Goal: Information Seeking & Learning: Find specific fact

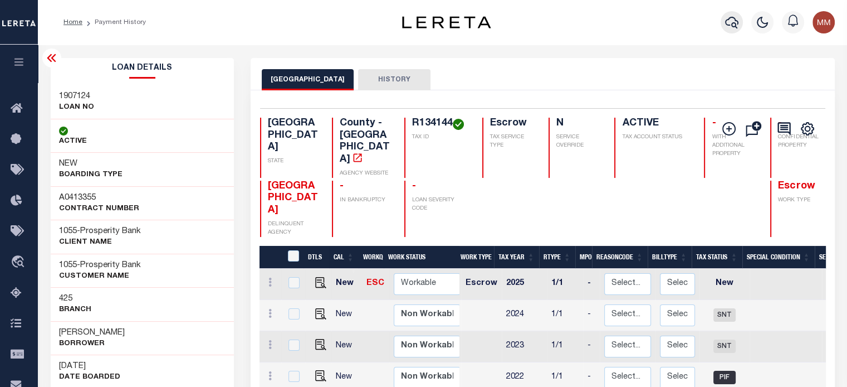
click at [737, 25] on icon "button" at bounding box center [731, 22] width 13 height 13
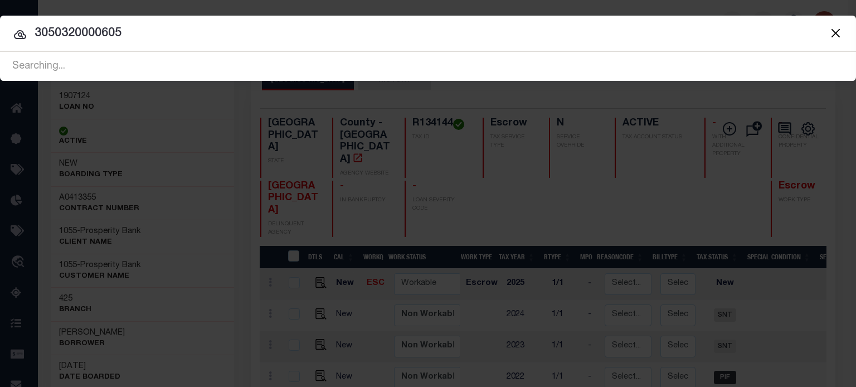
click at [442, 31] on input "3050320000605" at bounding box center [428, 33] width 856 height 19
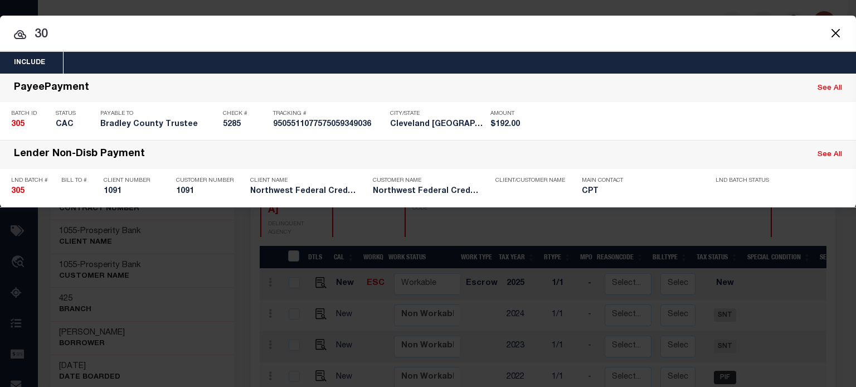
type input "3"
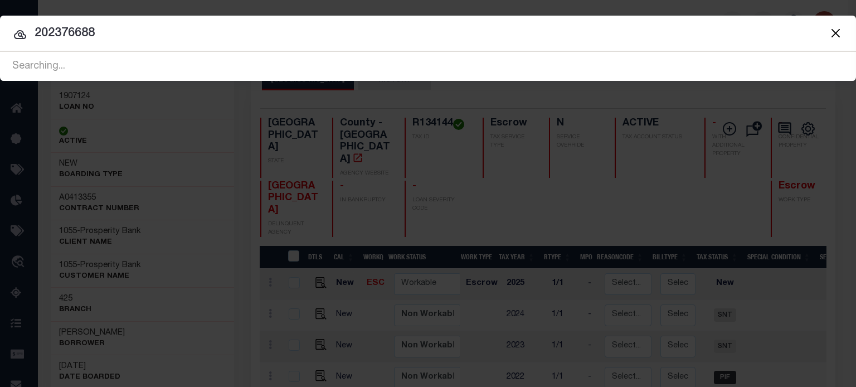
type input "202376688"
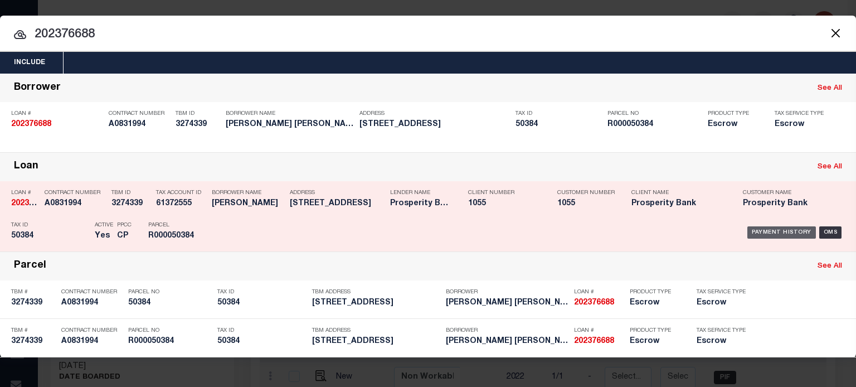
click at [770, 228] on div "Payment History" at bounding box center [781, 232] width 69 height 12
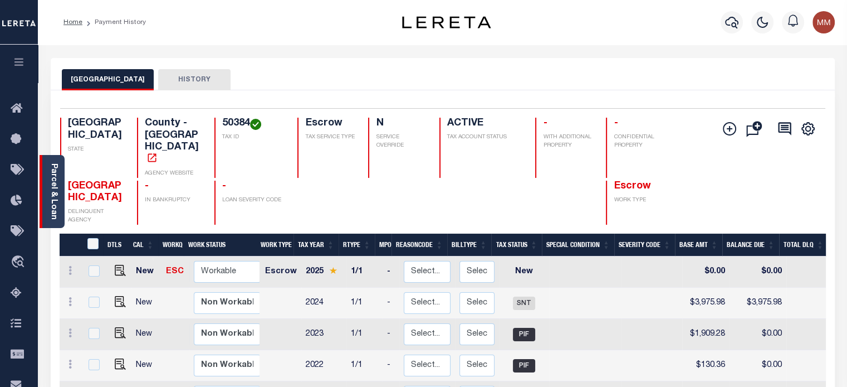
click at [47, 177] on div "Parcel & Loan" at bounding box center [52, 191] width 25 height 73
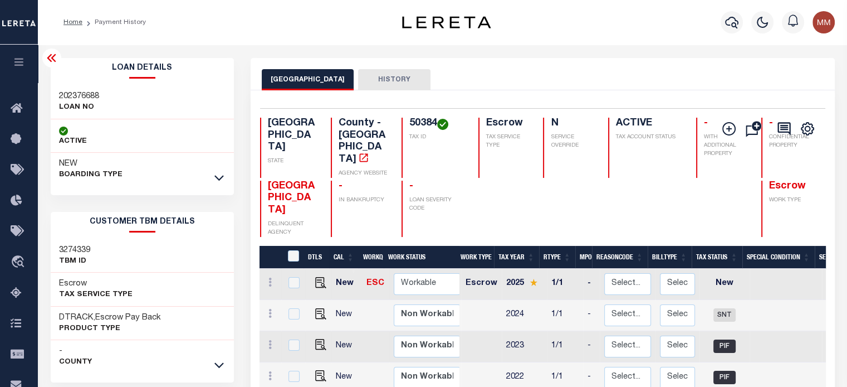
drag, startPoint x: 216, startPoint y: 174, endPoint x: 202, endPoint y: 165, distance: 17.3
click at [215, 174] on icon at bounding box center [218, 178] width 9 height 12
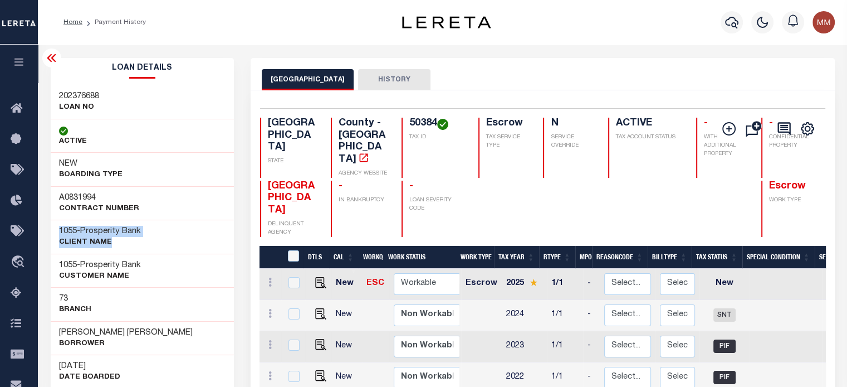
drag, startPoint x: 55, startPoint y: 229, endPoint x: 163, endPoint y: 237, distance: 108.3
click at [166, 243] on div "1055 - Prosperity Bank CLIENT Name" at bounding box center [143, 236] width 184 height 34
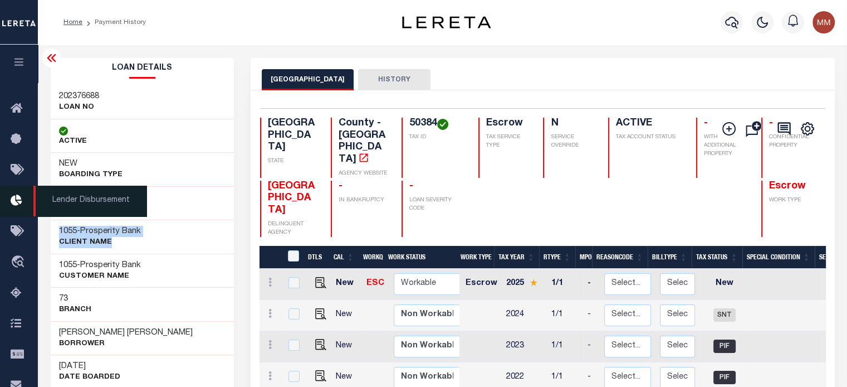
copy div "1055 - Prosperity Bank CLIENT Name"
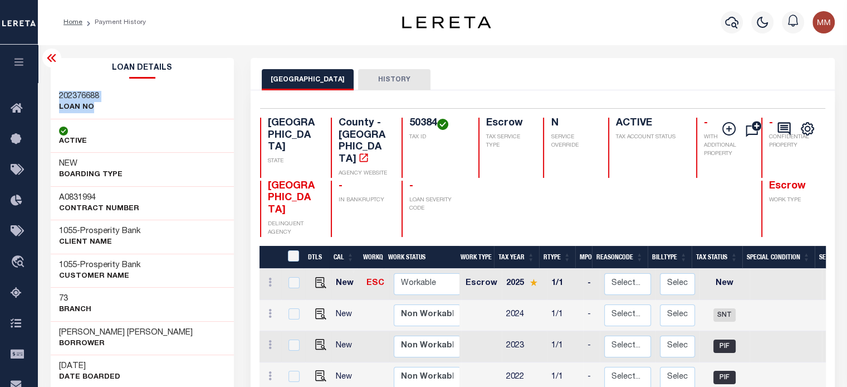
drag, startPoint x: 58, startPoint y: 92, endPoint x: 12, endPoint y: 88, distance: 46.4
click at [104, 109] on div "202376688 LOAN NO" at bounding box center [143, 102] width 184 height 34
copy div "202376688 LOAN NO"
drag, startPoint x: 381, startPoint y: 122, endPoint x: 305, endPoint y: 115, distance: 76.0
click at [413, 140] on div "50384 TAX ID" at bounding box center [433, 148] width 63 height 60
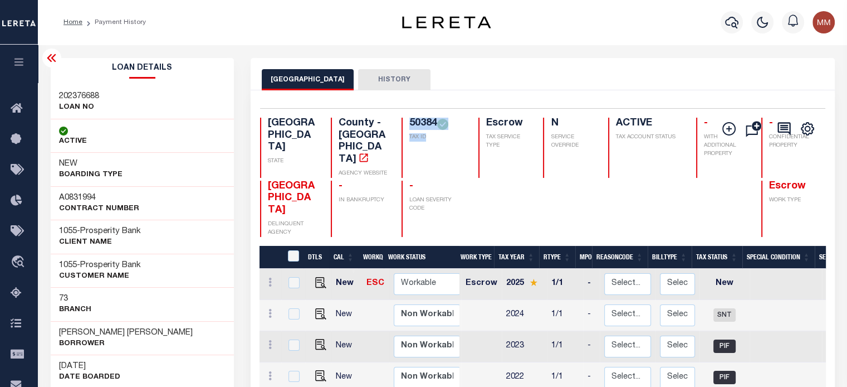
copy div "50384 TAX ID"
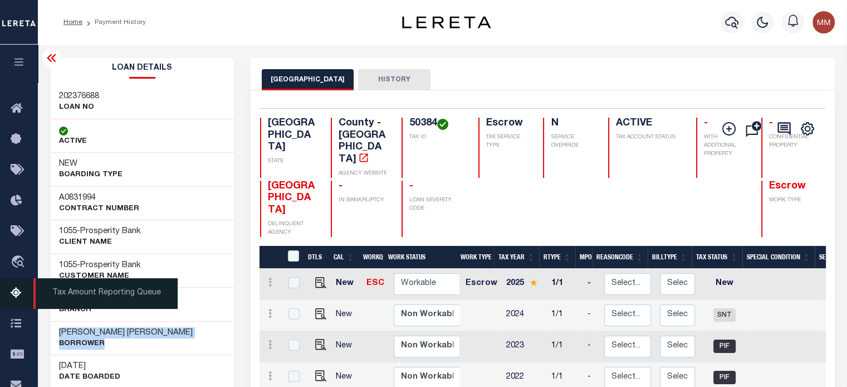
drag, startPoint x: 55, startPoint y: 331, endPoint x: 25, endPoint y: 283, distance: 56.6
click at [129, 337] on div "KIANA RENEE PHELPS Borrower" at bounding box center [143, 338] width 184 height 34
copy h3 "KIANA RENEE PHE"
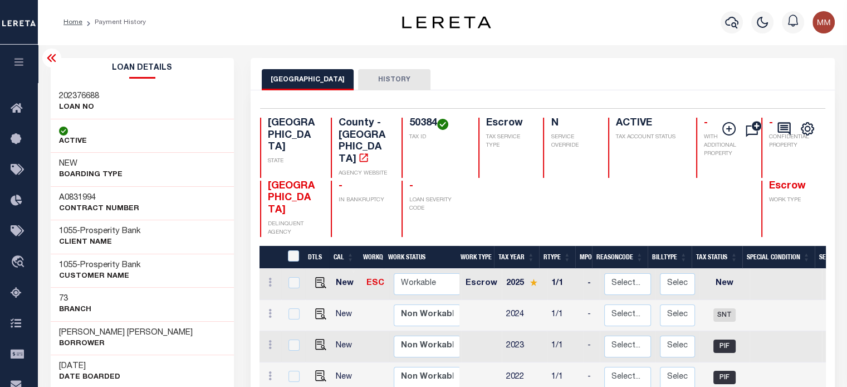
drag, startPoint x: 76, startPoint y: 341, endPoint x: 71, endPoint y: 331, distance: 11.2
click at [75, 338] on p "Borrower" at bounding box center [126, 343] width 134 height 11
drag, startPoint x: 60, startPoint y: 331, endPoint x: 128, endPoint y: 345, distance: 69.4
click at [128, 345] on div "KIANA RENEE PHELPS Borrower" at bounding box center [126, 338] width 134 height 22
copy div "KIANA RENEE PHELPS Borrower"
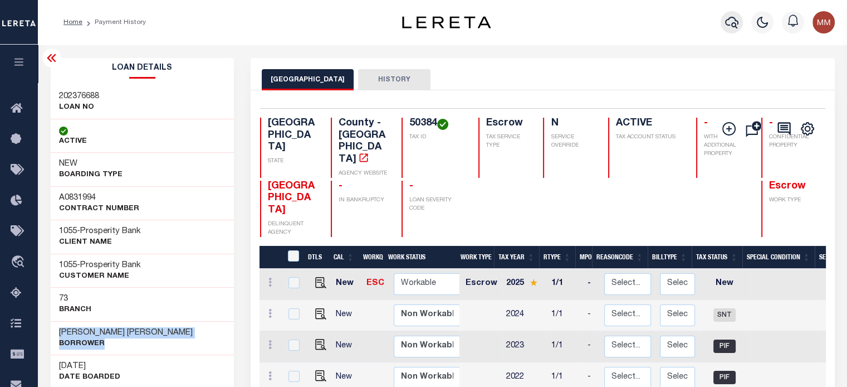
click at [727, 25] on icon "button" at bounding box center [731, 23] width 13 height 12
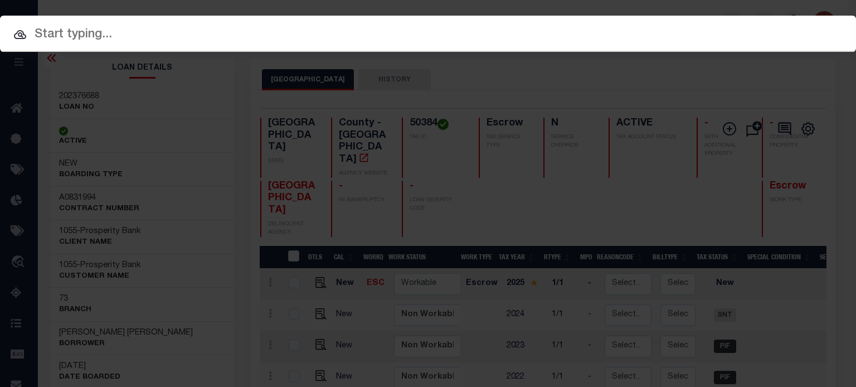
click at [174, 35] on input "text" at bounding box center [428, 34] width 856 height 19
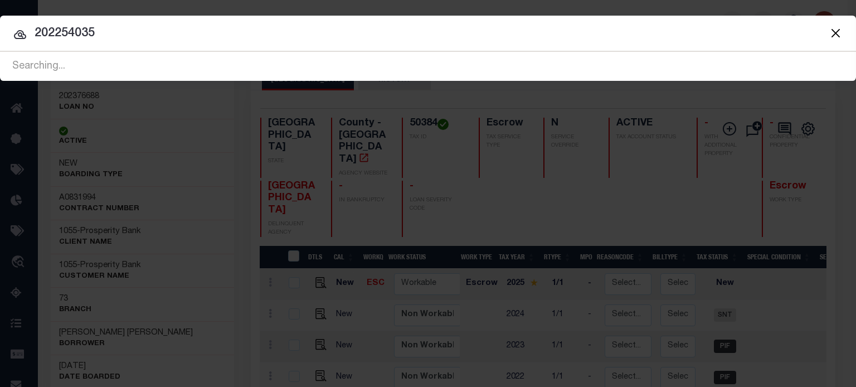
type input "202254035"
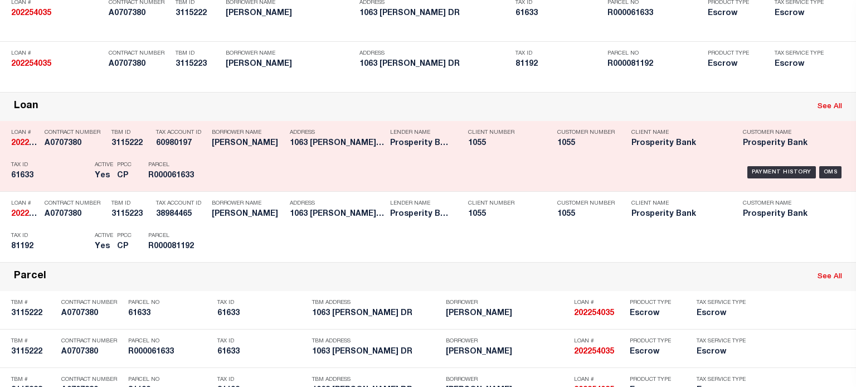
scroll to position [111, 0]
click at [776, 173] on div "Payment History" at bounding box center [781, 171] width 69 height 12
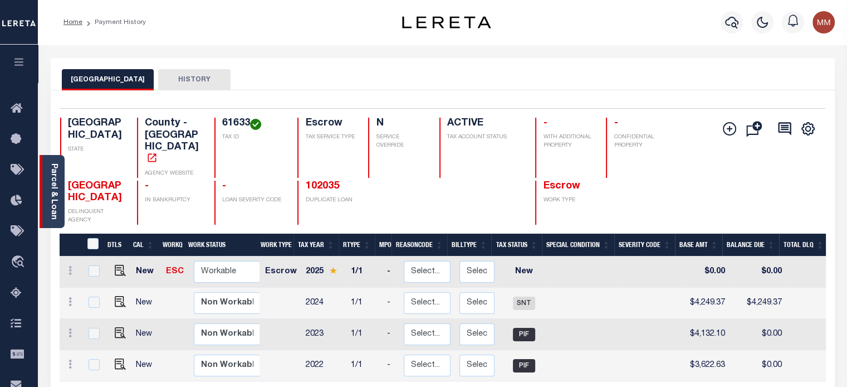
click at [57, 175] on link "Parcel & Loan" at bounding box center [54, 191] width 8 height 56
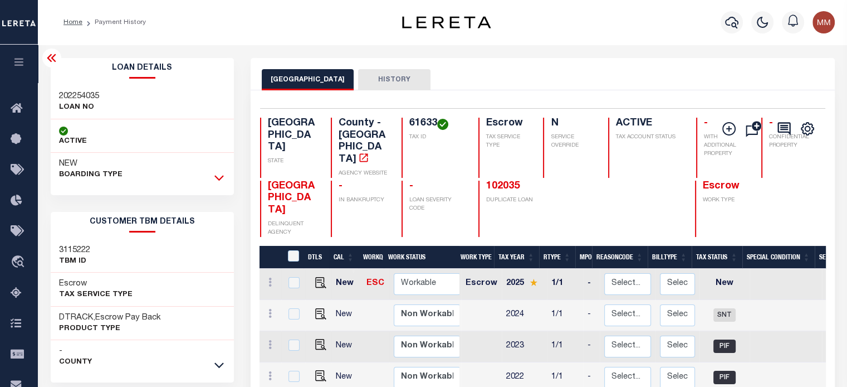
click at [221, 177] on icon at bounding box center [218, 178] width 9 height 6
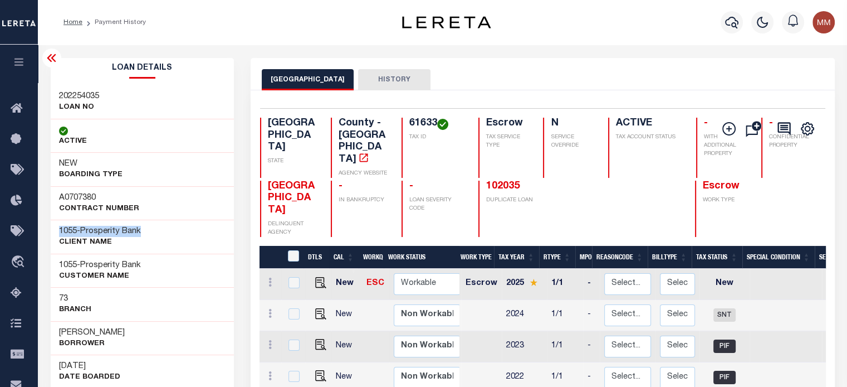
drag, startPoint x: 55, startPoint y: 226, endPoint x: 163, endPoint y: 227, distance: 108.1
click at [163, 227] on div "1055 - Prosperity Bank CLIENT Name" at bounding box center [143, 236] width 184 height 34
copy h3 "1055 - Prosperity Bank"
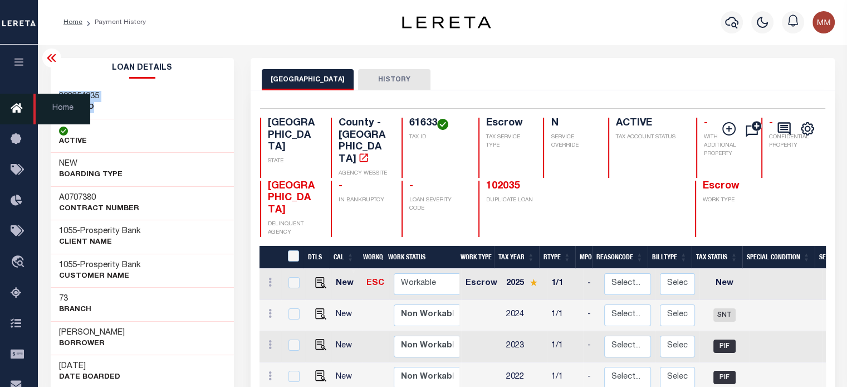
drag, startPoint x: 60, startPoint y: 89, endPoint x: 17, endPoint y: 104, distance: 46.0
click at [111, 109] on div "202254035 LOAN NO" at bounding box center [143, 102] width 184 height 34
copy div "202254035 LOAN NO"
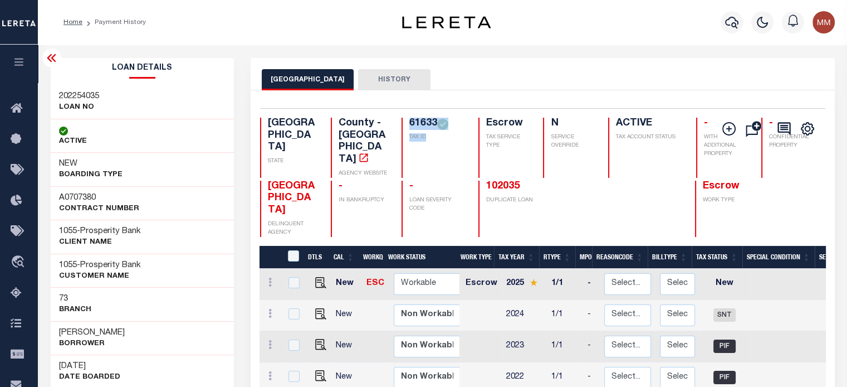
drag, startPoint x: 385, startPoint y: 119, endPoint x: 271, endPoint y: 116, distance: 114.2
click at [409, 131] on div "61633 TAX ID" at bounding box center [433, 148] width 63 height 60
copy div "61633 TAX ID"
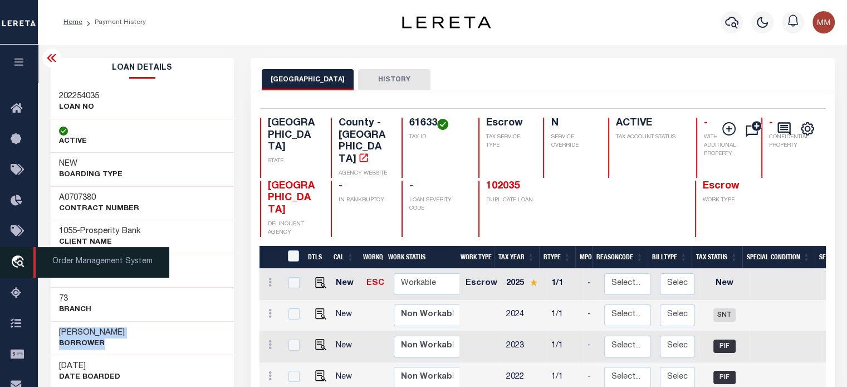
drag, startPoint x: 59, startPoint y: 329, endPoint x: 17, endPoint y: 276, distance: 67.8
click at [163, 342] on div "QUINN HOLDEN Borrower" at bounding box center [143, 338] width 184 height 34
copy div "QUINN HOLDEN Borrower"
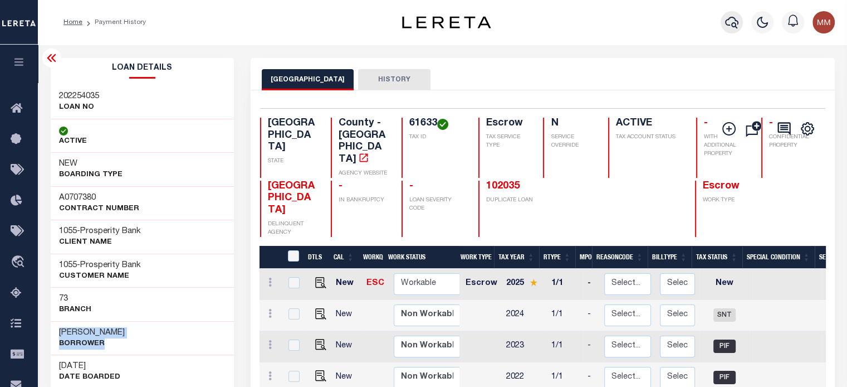
click at [727, 27] on icon "button" at bounding box center [731, 22] width 13 height 13
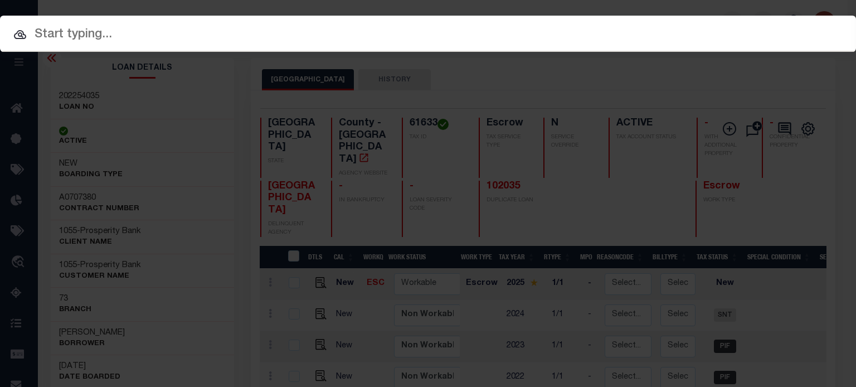
click at [105, 30] on input "text" at bounding box center [428, 34] width 856 height 19
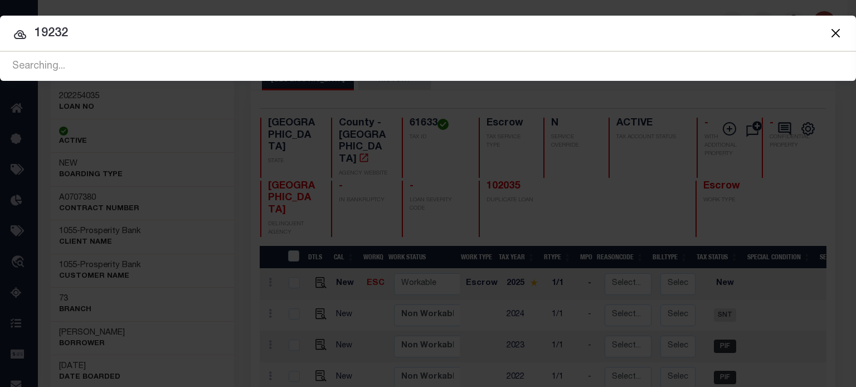
type input "19232"
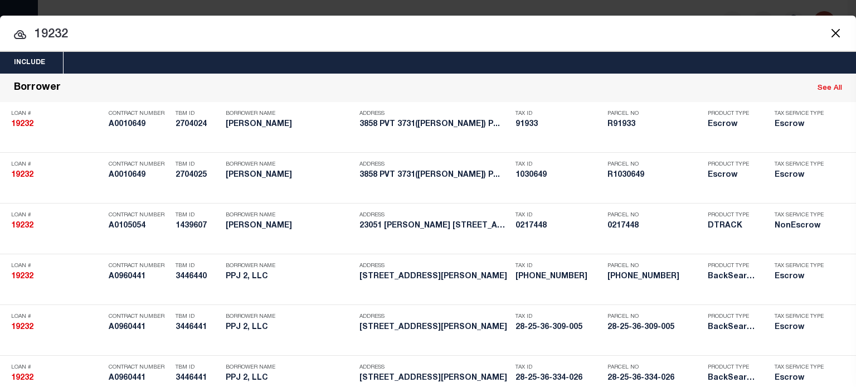
drag, startPoint x: 84, startPoint y: 30, endPoint x: -164, endPoint y: 28, distance: 247.9
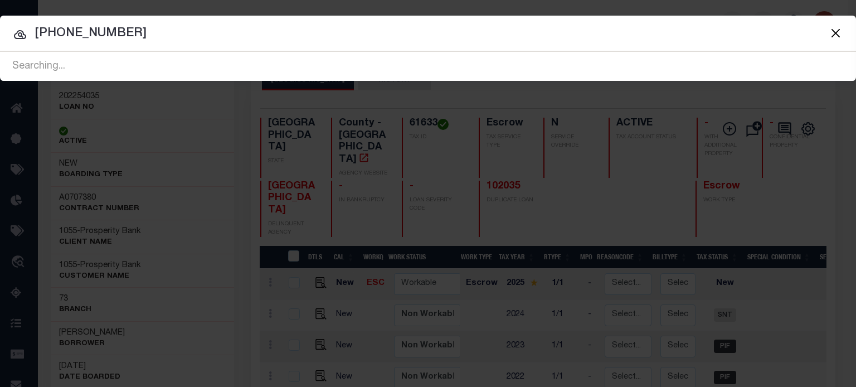
type input "11-12-200-019"
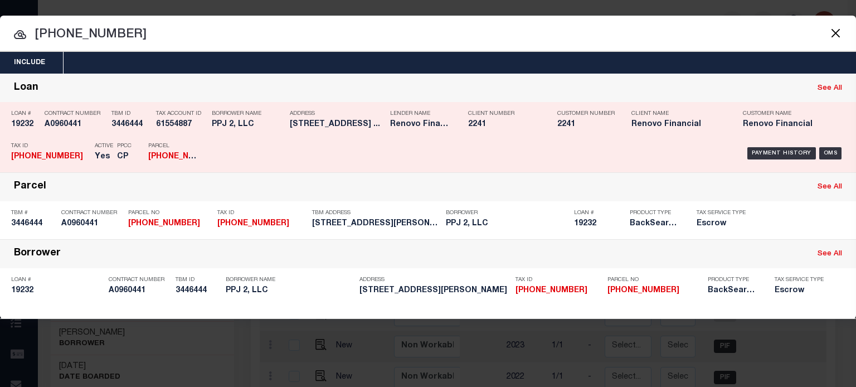
drag, startPoint x: 785, startPoint y: 154, endPoint x: 758, endPoint y: 154, distance: 27.3
click at [785, 154] on div "Payment History" at bounding box center [781, 153] width 69 height 12
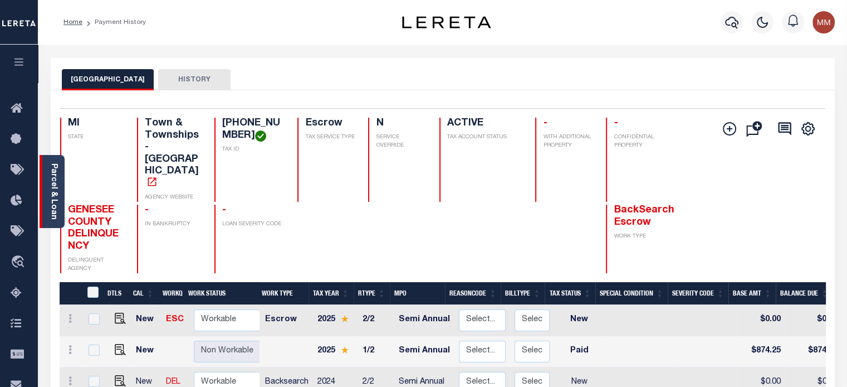
click at [48, 183] on div "Parcel & Loan" at bounding box center [52, 191] width 25 height 73
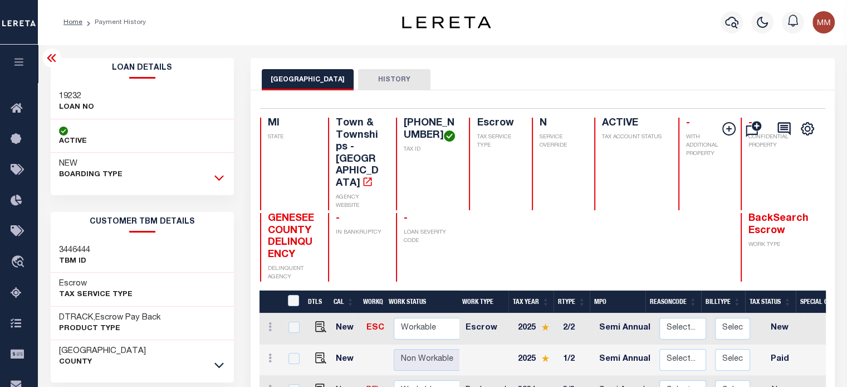
click at [219, 175] on icon at bounding box center [218, 178] width 9 height 12
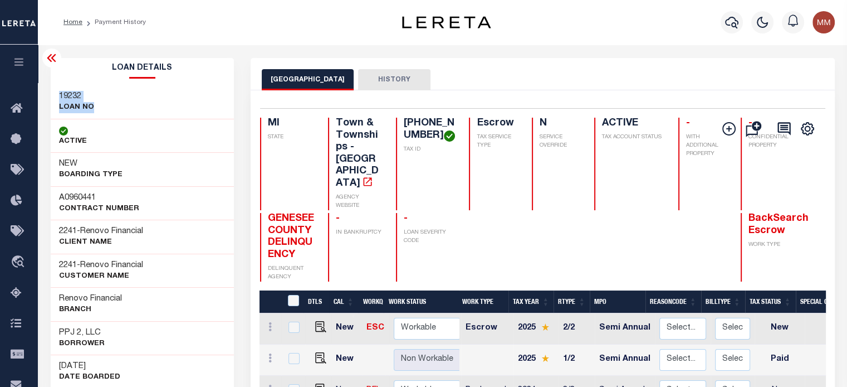
drag, startPoint x: 56, startPoint y: 97, endPoint x: 102, endPoint y: 111, distance: 48.3
click at [118, 109] on div "19232 LOAN NO" at bounding box center [143, 102] width 184 height 34
copy div "19232 LOAN NO"
drag, startPoint x: 58, startPoint y: 329, endPoint x: 120, endPoint y: 345, distance: 63.8
click at [120, 345] on div "PPJ 2, LLC Borrower" at bounding box center [143, 338] width 184 height 34
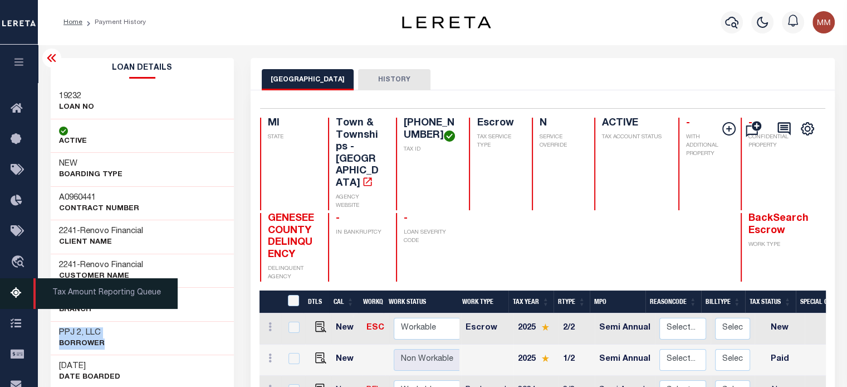
copy div "PPJ 2, LLC Borrower"
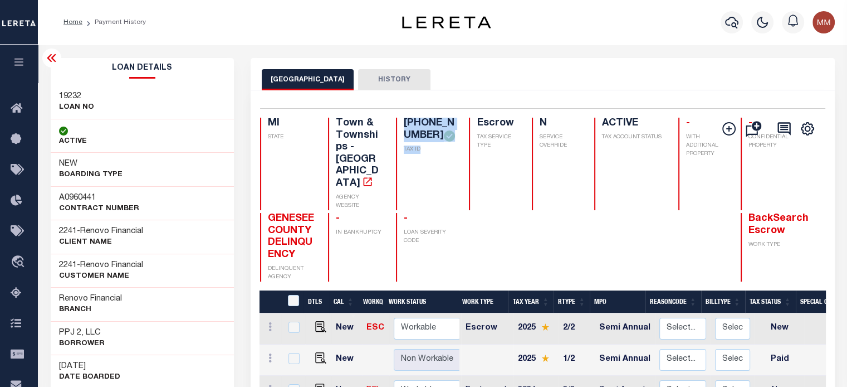
drag, startPoint x: 378, startPoint y: 123, endPoint x: 67, endPoint y: 125, distance: 311.4
click at [398, 165] on div "MI STATE Town & Townships - MI AGENCY WEBSITE 11-12-200-019 TAX ID Escrow TAX S…" at bounding box center [532, 164] width 545 height 92
copy div "11-12-200-019 TAX"
click at [725, 22] on icon "button" at bounding box center [731, 22] width 13 height 13
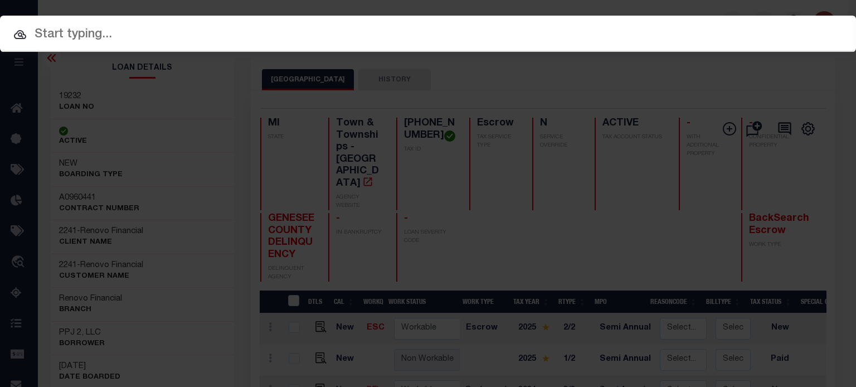
click at [343, 30] on input "text" at bounding box center [428, 34] width 856 height 19
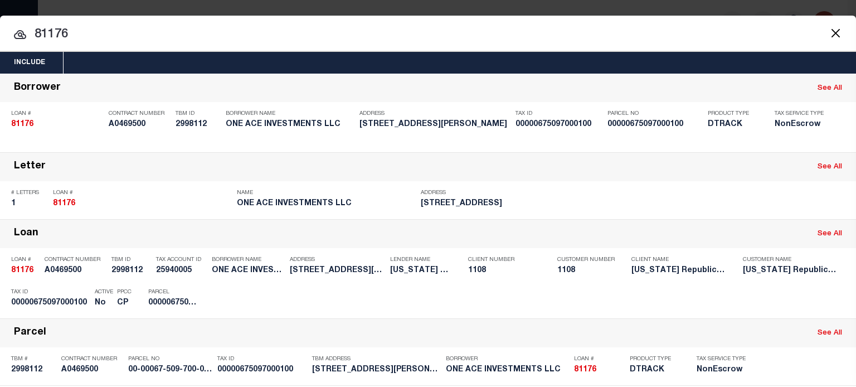
click at [214, 30] on input "81176" at bounding box center [428, 34] width 856 height 19
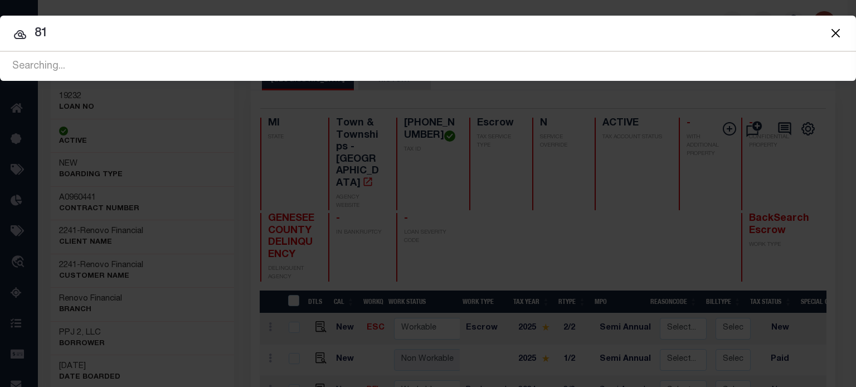
type input "8"
type input "3050320000605"
drag, startPoint x: 138, startPoint y: 27, endPoint x: -562, endPoint y: -35, distance: 702.3
type input "3872"
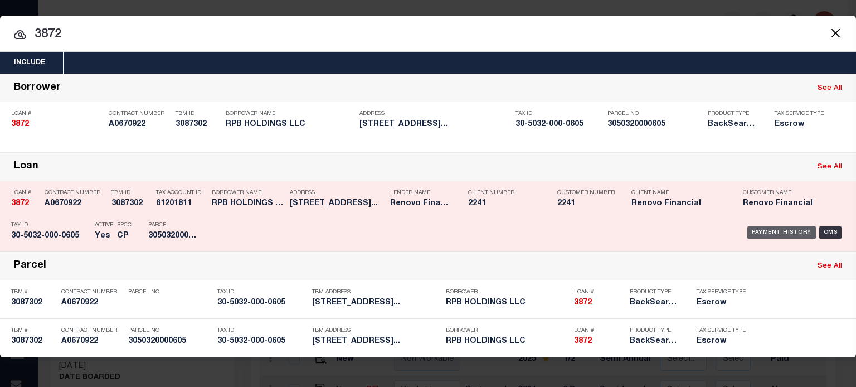
click at [794, 232] on div "Payment History" at bounding box center [781, 232] width 69 height 12
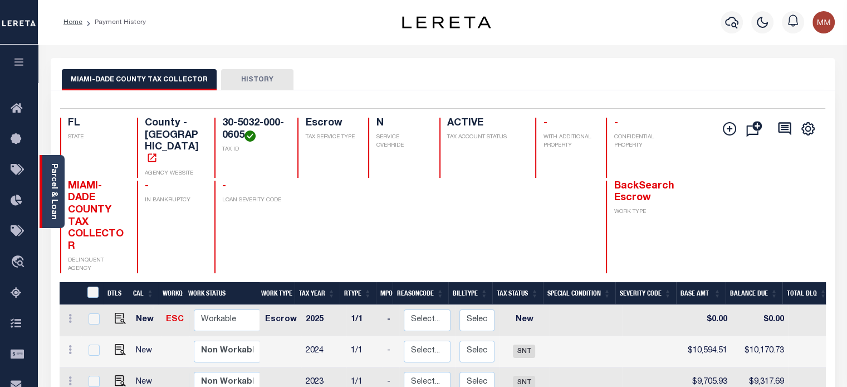
click at [55, 188] on link "Parcel & Loan" at bounding box center [54, 191] width 8 height 56
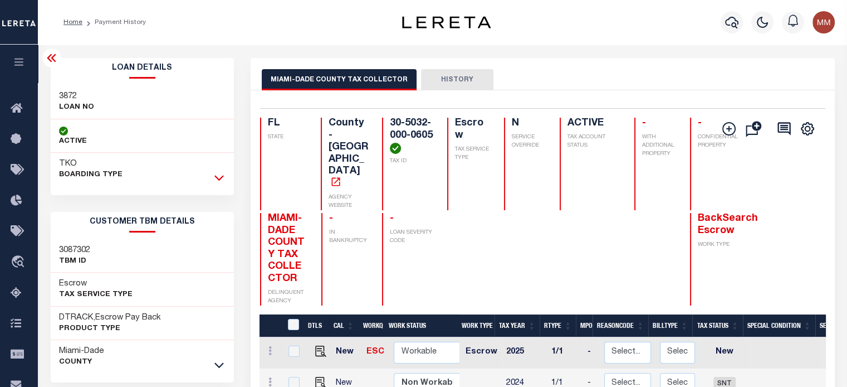
click at [218, 178] on icon at bounding box center [218, 178] width 9 height 12
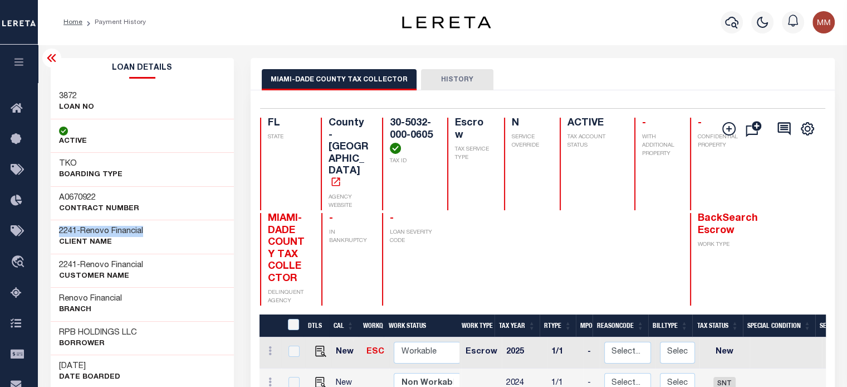
drag, startPoint x: 64, startPoint y: 228, endPoint x: 167, endPoint y: 226, distance: 102.5
click at [167, 226] on div "2241 - Renovo Financial CLIENT Name" at bounding box center [143, 236] width 184 height 34
drag, startPoint x: 52, startPoint y: 92, endPoint x: 109, endPoint y: 102, distance: 58.3
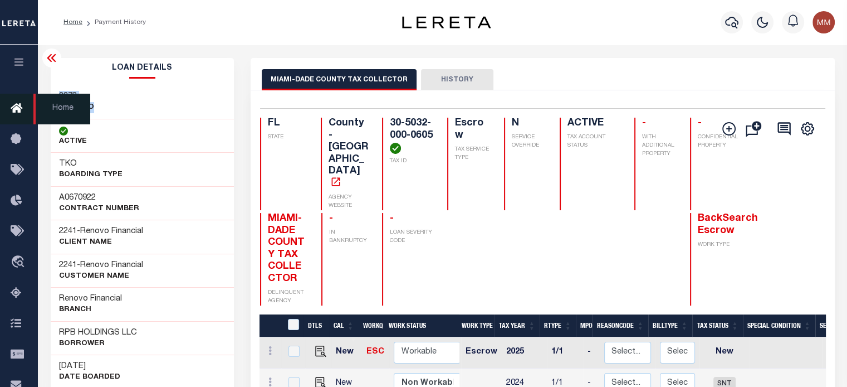
copy div "3872 LOAN NO"
click at [384, 123] on div "30-5032-000-0605 TAX ID" at bounding box center [408, 164] width 52 height 92
drag, startPoint x: 390, startPoint y: 119, endPoint x: 385, endPoint y: 123, distance: 6.0
click at [385, 124] on div "30-5032-000-0605 TAX ID" at bounding box center [408, 164] width 52 height 92
drag, startPoint x: 346, startPoint y: 125, endPoint x: 375, endPoint y: 118, distance: 29.3
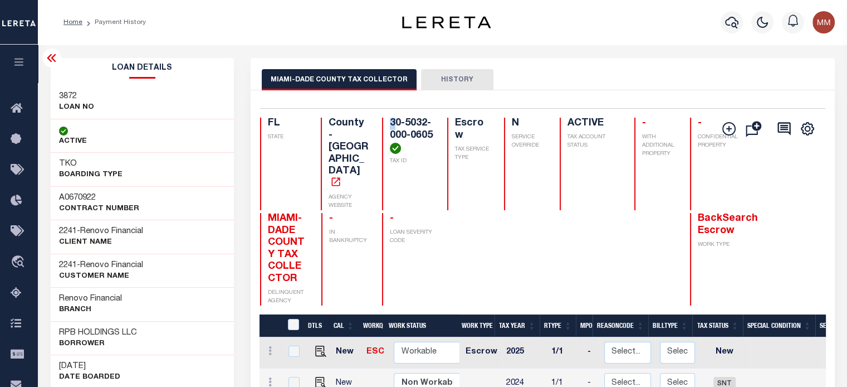
click at [351, 125] on h4 "County - FL" at bounding box center [349, 154] width 40 height 72
drag, startPoint x: 388, startPoint y: 120, endPoint x: 336, endPoint y: 150, distance: 59.4
click at [408, 161] on div "30-5032-000-0605 TAX ID" at bounding box center [408, 164] width 52 height 92
copy div "30-5032-000-0605 TAX ID"
drag, startPoint x: 53, startPoint y: 321, endPoint x: 18, endPoint y: 266, distance: 65.7
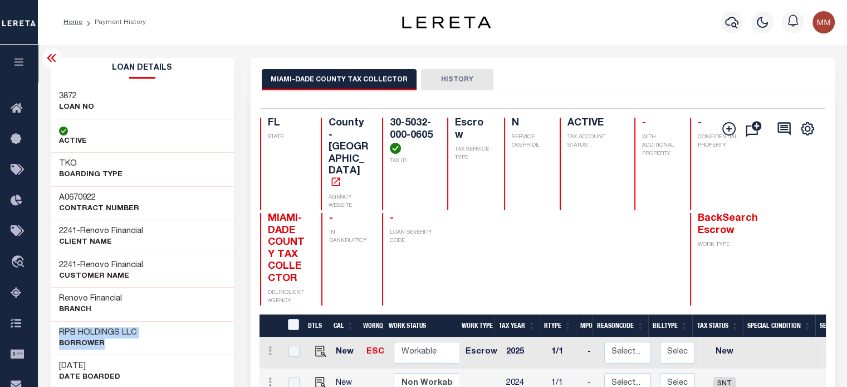
click at [173, 339] on div "RPB HOLDINGS LLC Borrower" at bounding box center [143, 338] width 184 height 34
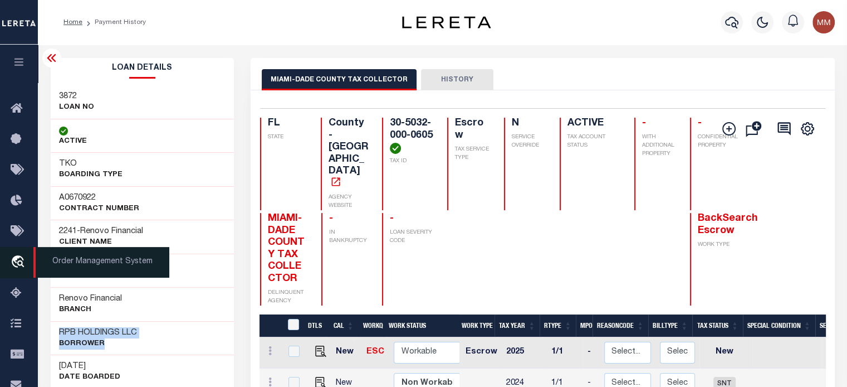
copy div "RPB HOLDINGS LLC Borrower"
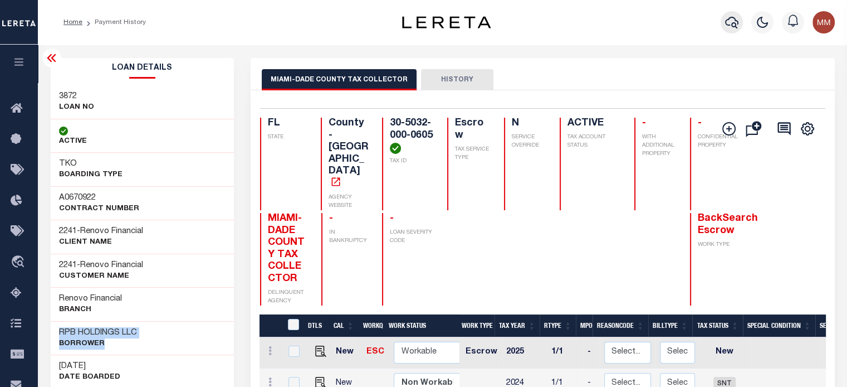
click at [731, 22] on icon "button" at bounding box center [731, 22] width 13 height 13
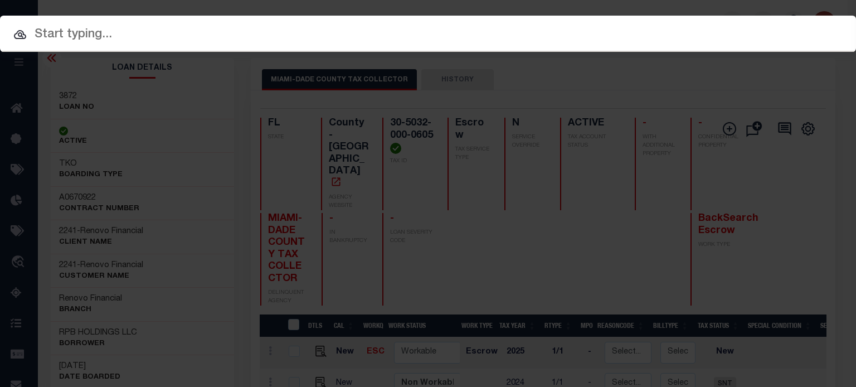
click at [133, 31] on input "text" at bounding box center [428, 34] width 856 height 19
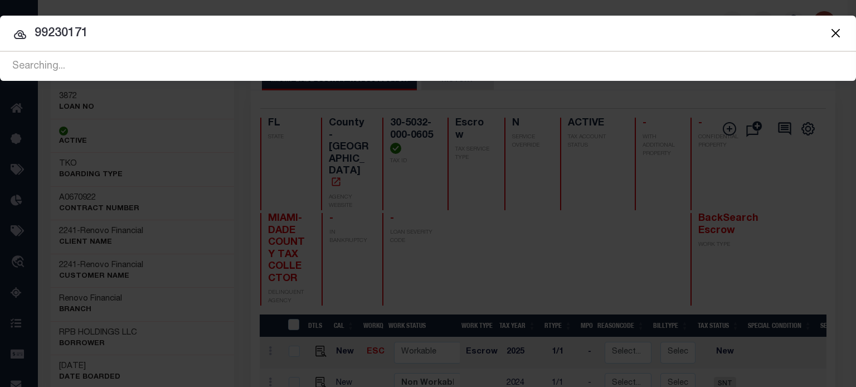
type input "99230171"
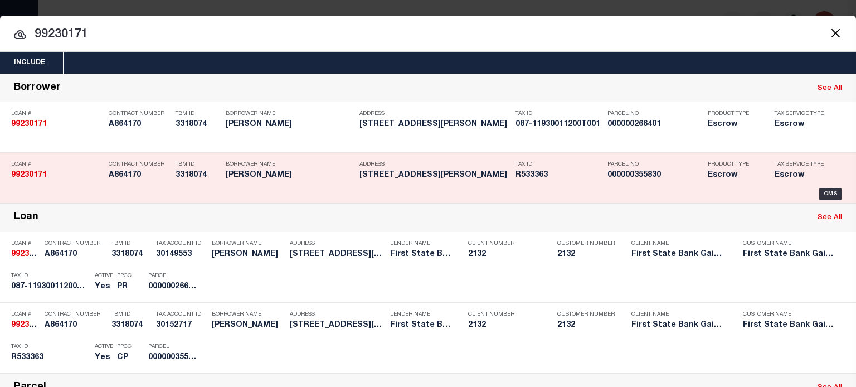
scroll to position [56, 0]
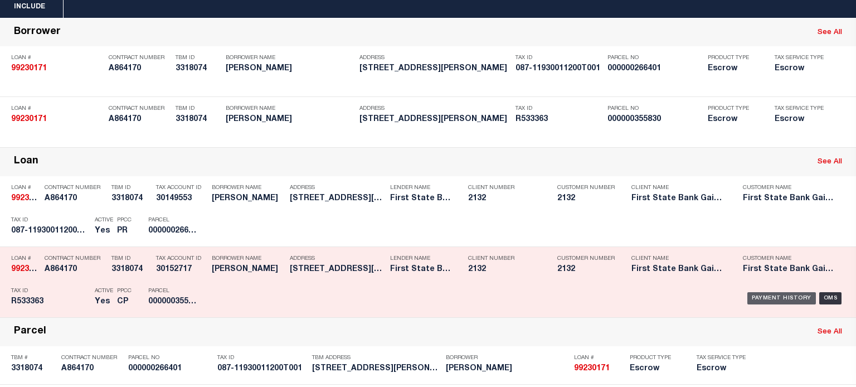
click at [760, 298] on div "Payment History" at bounding box center [781, 298] width 69 height 12
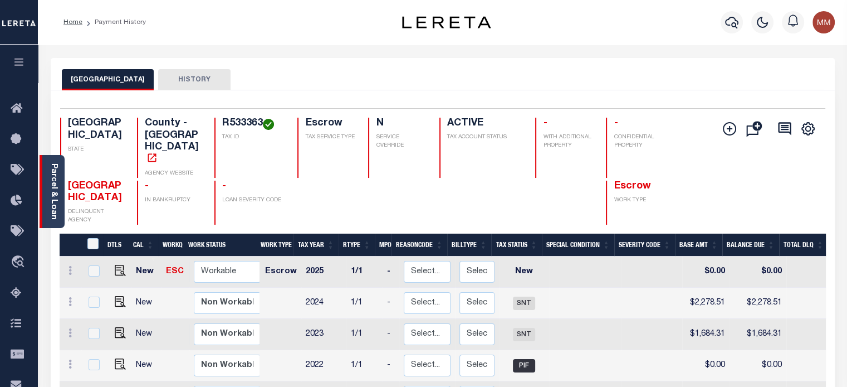
click at [50, 196] on link "Parcel & Loan" at bounding box center [54, 191] width 8 height 56
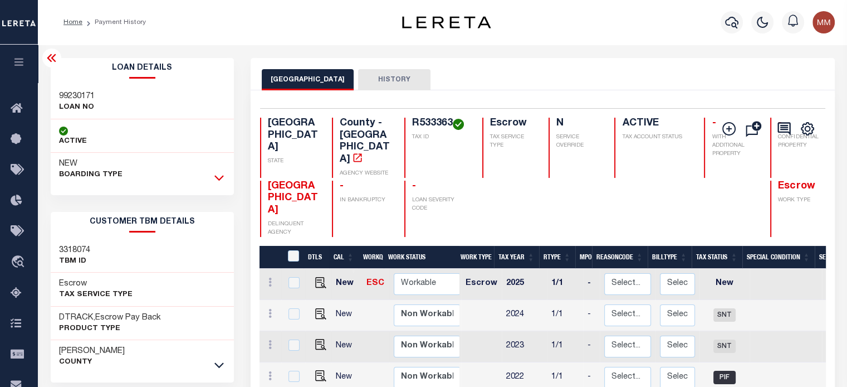
drag, startPoint x: 216, startPoint y: 177, endPoint x: 215, endPoint y: 168, distance: 8.4
click at [216, 175] on icon at bounding box center [218, 178] width 9 height 12
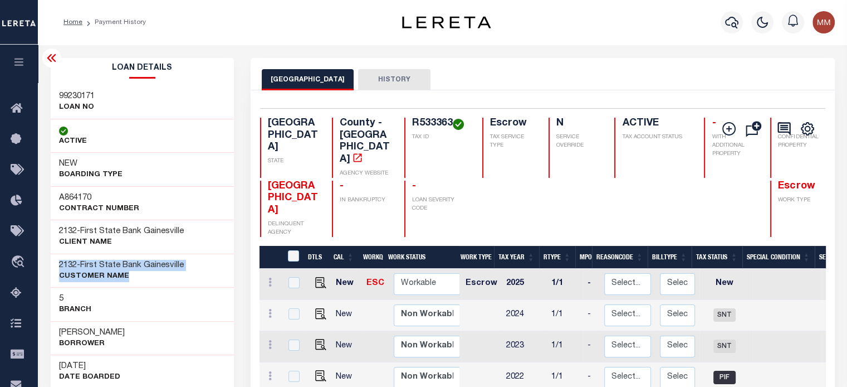
drag, startPoint x: 56, startPoint y: 267, endPoint x: 115, endPoint y: 250, distance: 61.9
click at [176, 273] on div "2132 - First State Bank Gainesville CUSTOMER Name" at bounding box center [143, 270] width 184 height 34
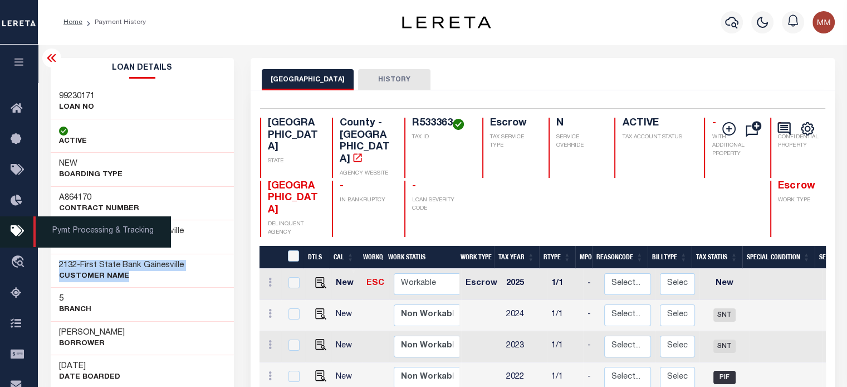
copy div "2132 - First State Bank Gainesville CUSTOMER Name"
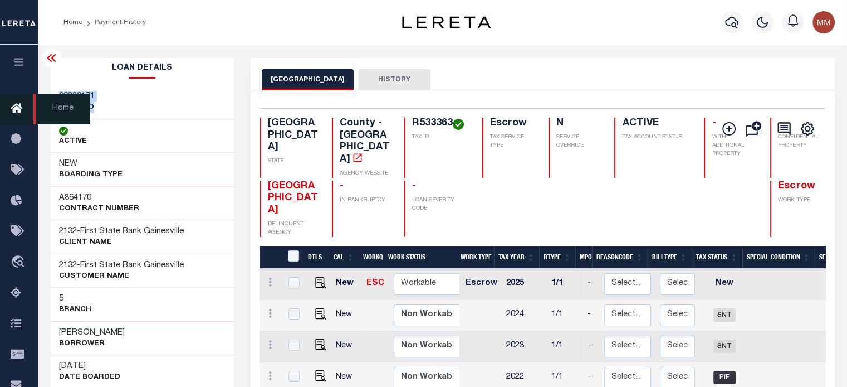
drag, startPoint x: 56, startPoint y: 92, endPoint x: 15, endPoint y: 105, distance: 43.3
click at [116, 105] on div "99230171 LOAN NO" at bounding box center [143, 102] width 184 height 34
copy div "99230171 LOAN NO"
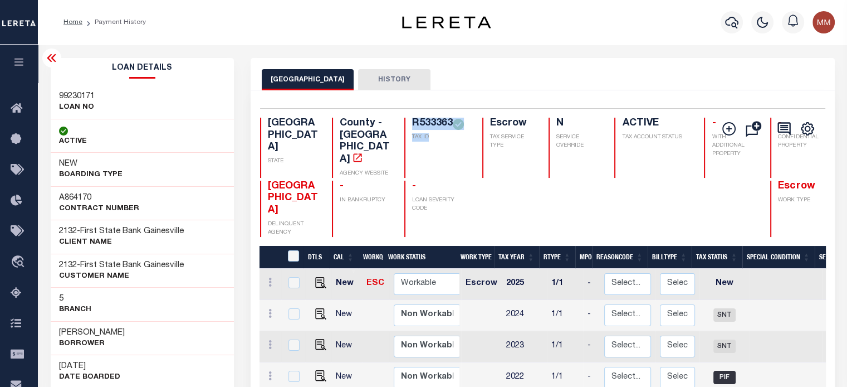
drag, startPoint x: 385, startPoint y: 120, endPoint x: 418, endPoint y: 150, distance: 44.2
click at [418, 150] on div "R533363 TAX ID" at bounding box center [436, 148] width 65 height 60
copy div "R533363 TAX ID"
drag, startPoint x: 55, startPoint y: 325, endPoint x: 178, endPoint y: 341, distance: 124.2
click at [178, 341] on div "WILLIAM JAMES SHUPPERT Borrower" at bounding box center [143, 338] width 184 height 34
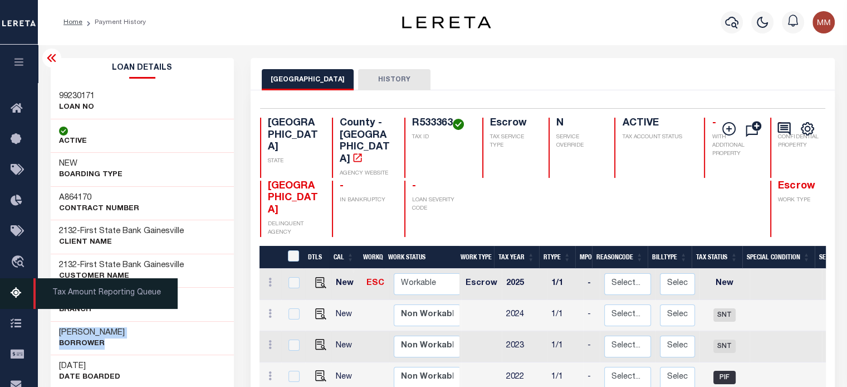
copy div "WILLIAM JAMES SHUPPERT Borrower"
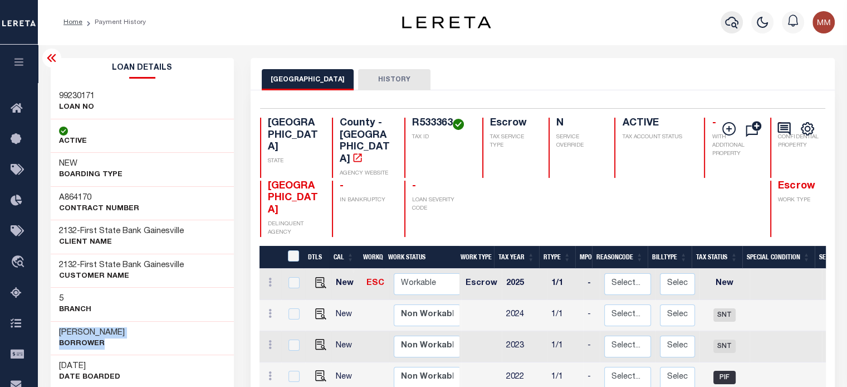
click at [734, 24] on icon "button" at bounding box center [731, 22] width 13 height 13
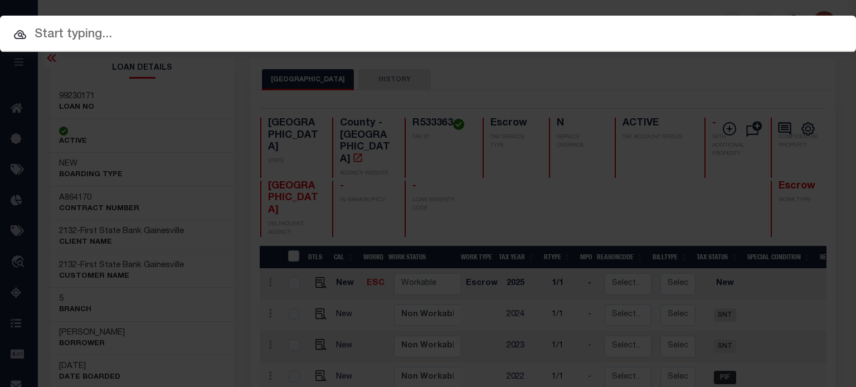
drag, startPoint x: 310, startPoint y: 30, endPoint x: 300, endPoint y: 46, distance: 19.0
click at [309, 30] on input "text" at bounding box center [428, 34] width 856 height 19
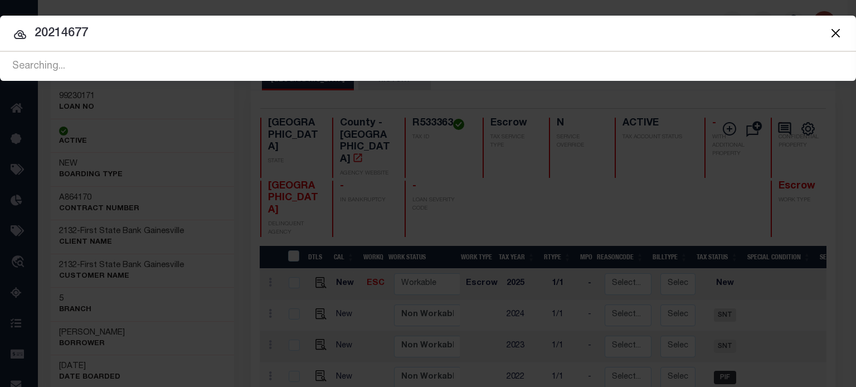
type input "202146778"
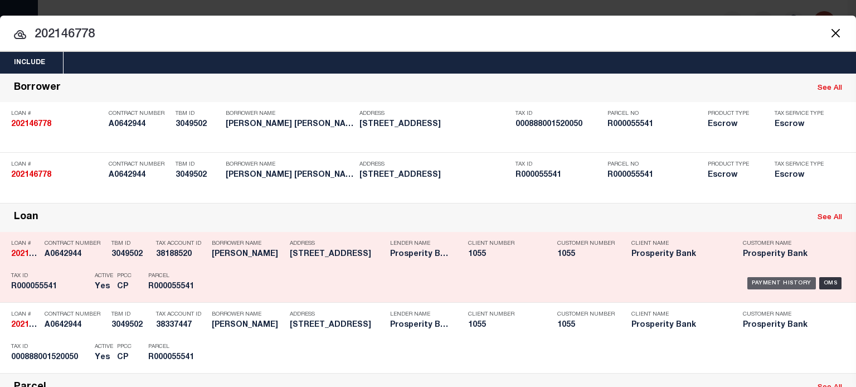
click at [749, 281] on div "Payment History" at bounding box center [781, 283] width 69 height 12
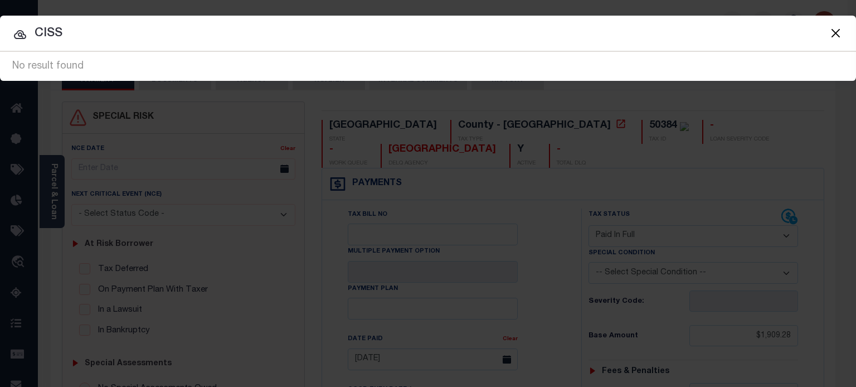
select select "PIF"
click at [475, 33] on input "CISS" at bounding box center [428, 33] width 856 height 19
type input "C"
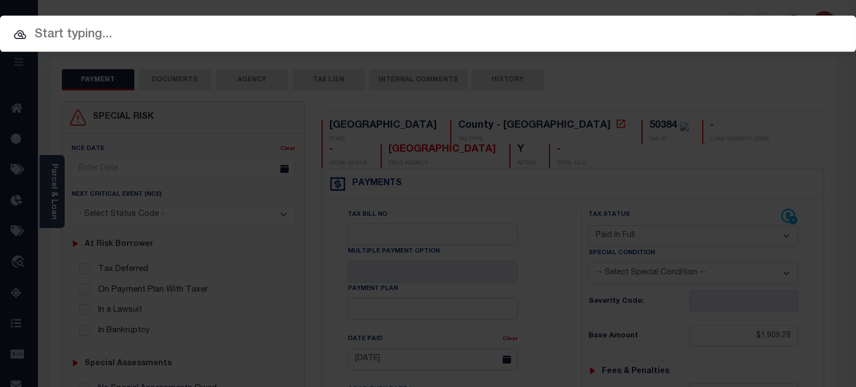
click at [73, 38] on input "text" at bounding box center [428, 34] width 856 height 19
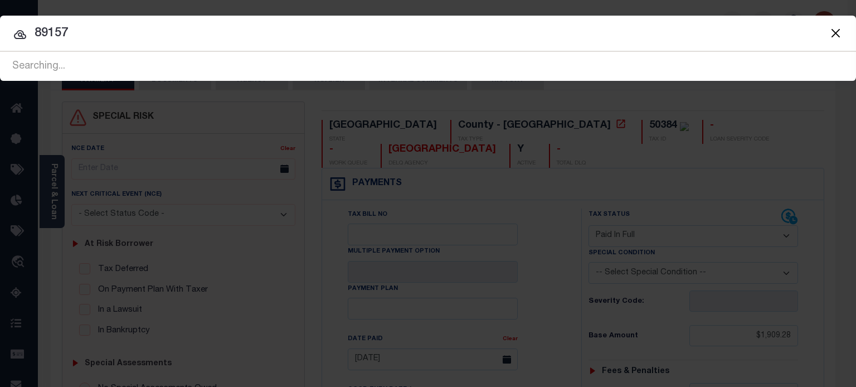
type input "89157"
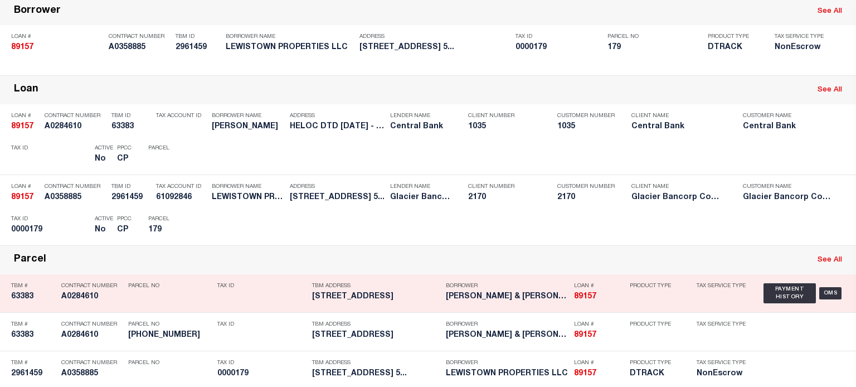
scroll to position [22, 0]
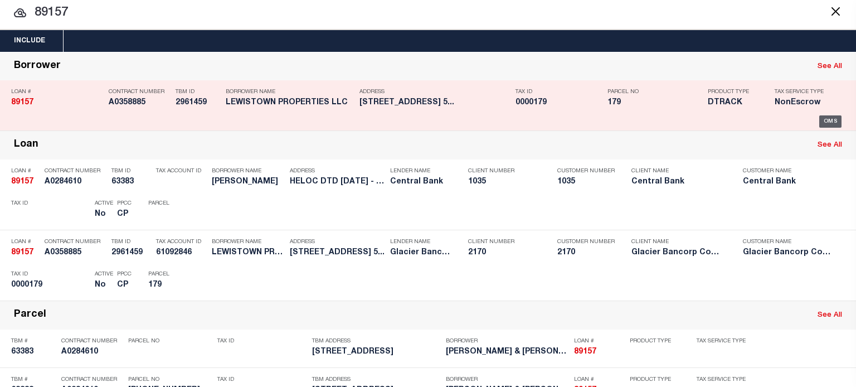
click at [819, 120] on div "OMS" at bounding box center [830, 121] width 23 height 12
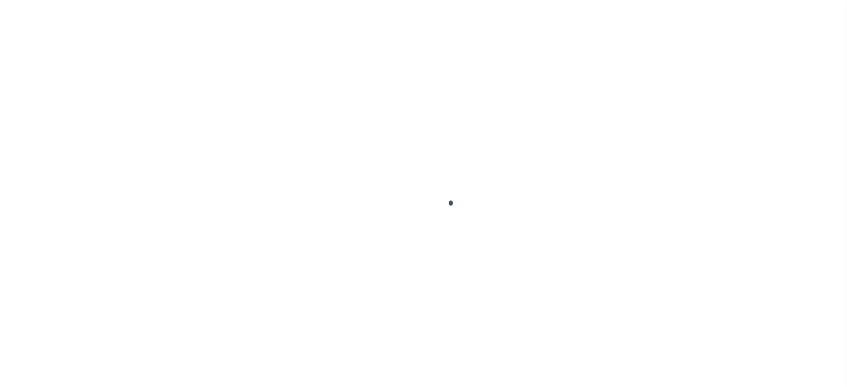
type input "89157"
type input "LEWISTOWN PROPERTIES LLC"
select select "False"
select select
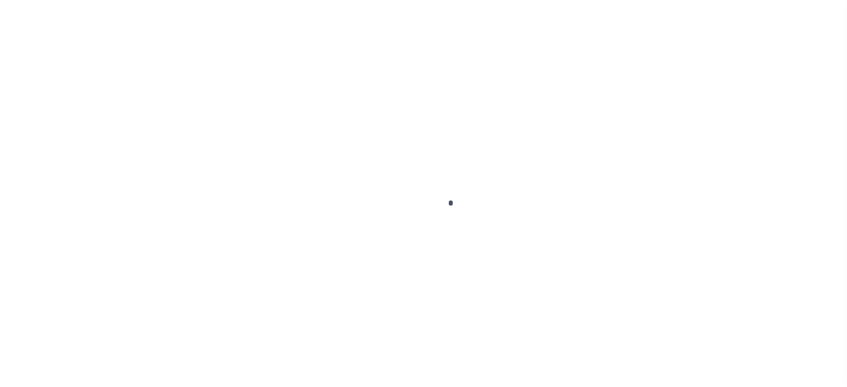
select select "NonEscrow"
select select "4572"
type input "311 West Janeaux"
select select
type input "Lewistown MT 594570000"
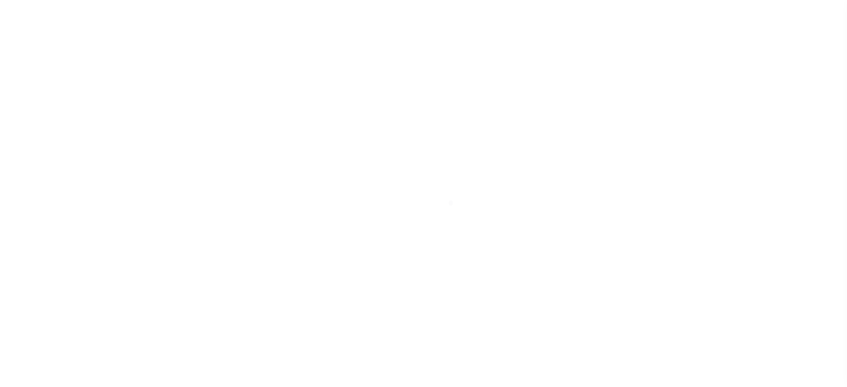
type input "MT"
select select
type textarea "Liability limited to information provided"
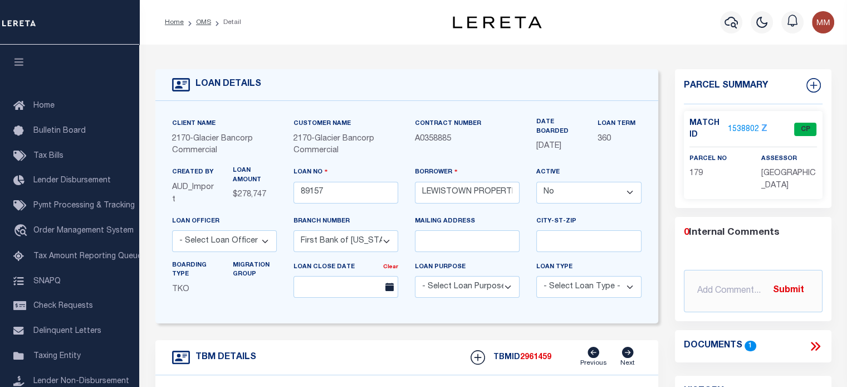
click at [179, 84] on icon at bounding box center [181, 84] width 18 height 13
click at [729, 24] on icon "button" at bounding box center [731, 22] width 13 height 13
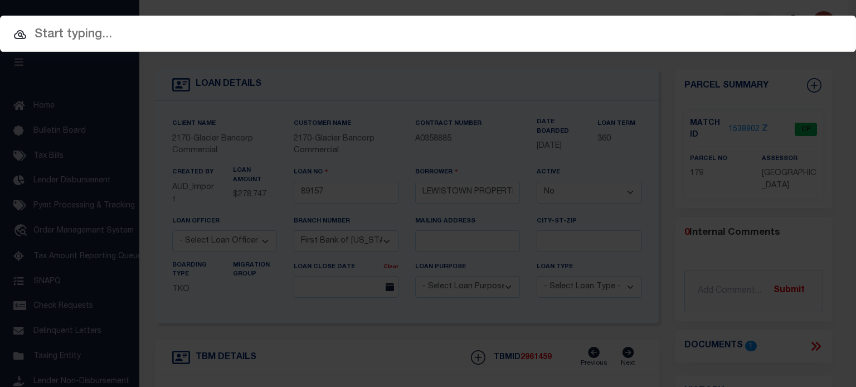
drag, startPoint x: 333, startPoint y: 36, endPoint x: 320, endPoint y: 63, distance: 30.1
click at [329, 40] on input "text" at bounding box center [428, 34] width 856 height 19
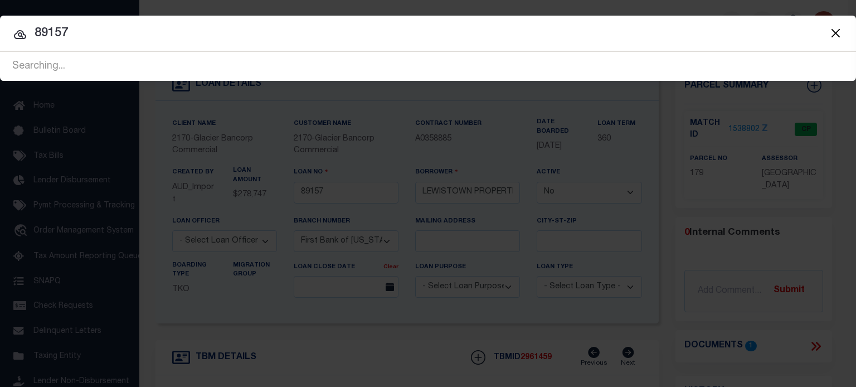
type input "89157"
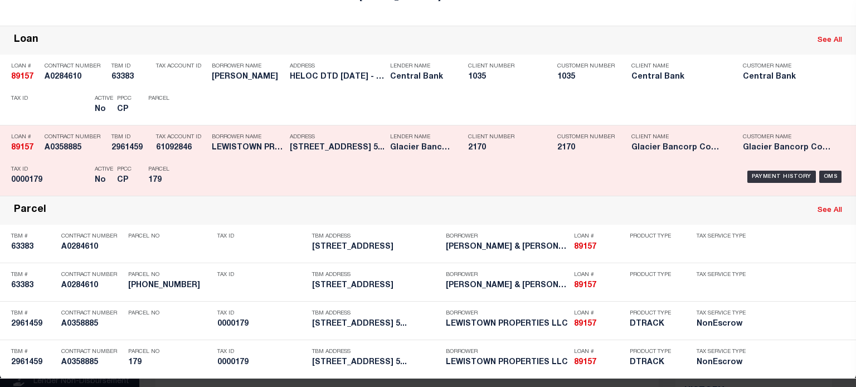
scroll to position [133, 0]
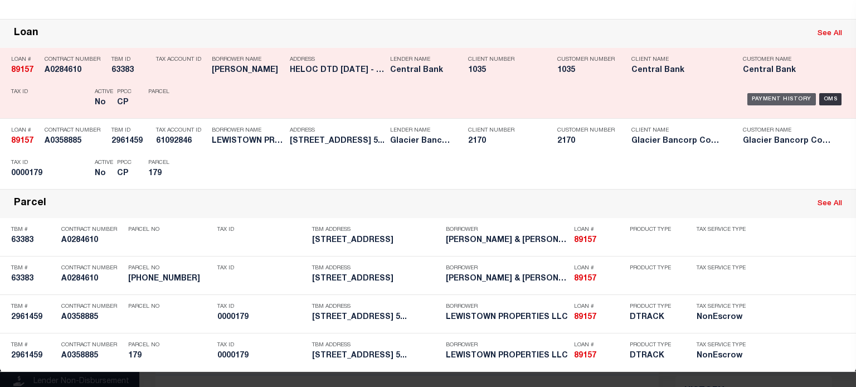
click at [766, 96] on div "Payment History" at bounding box center [781, 99] width 69 height 12
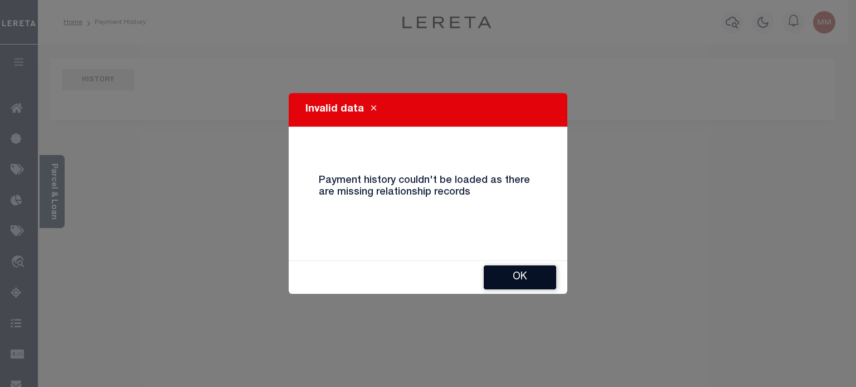
click at [525, 282] on button "Ok" at bounding box center [519, 277] width 72 height 24
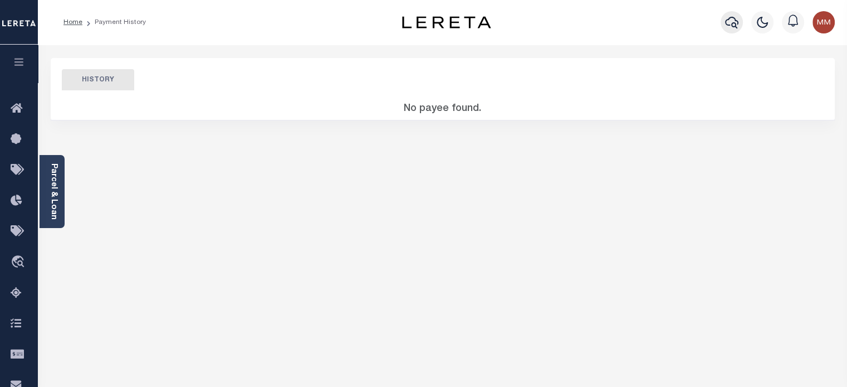
click at [726, 23] on icon "button" at bounding box center [731, 22] width 13 height 13
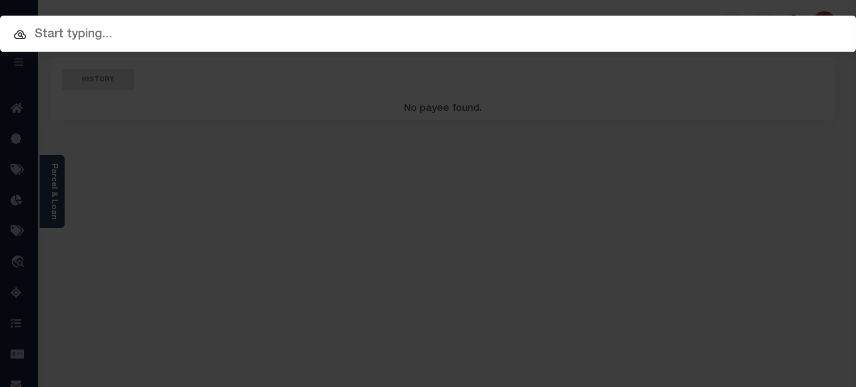
click at [300, 41] on input "text" at bounding box center [428, 34] width 856 height 19
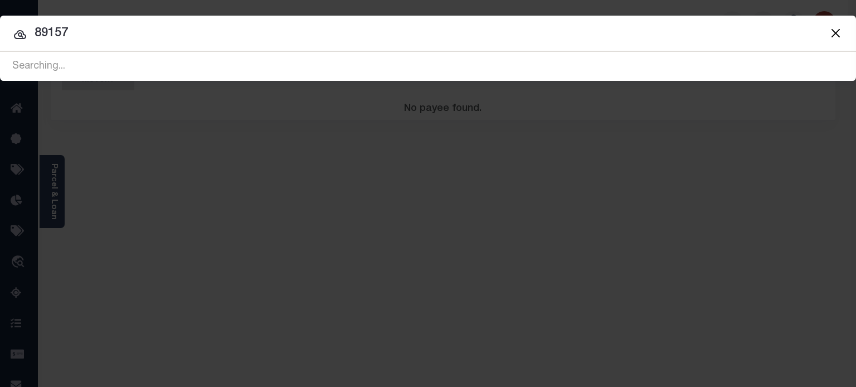
type input "89157"
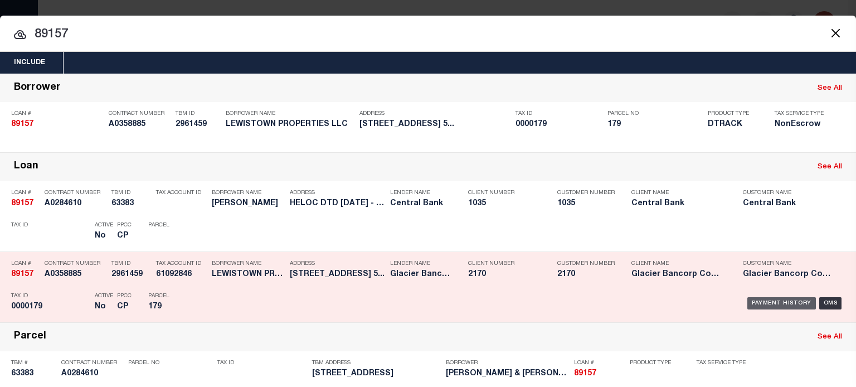
click at [784, 302] on div "Payment History" at bounding box center [781, 303] width 69 height 12
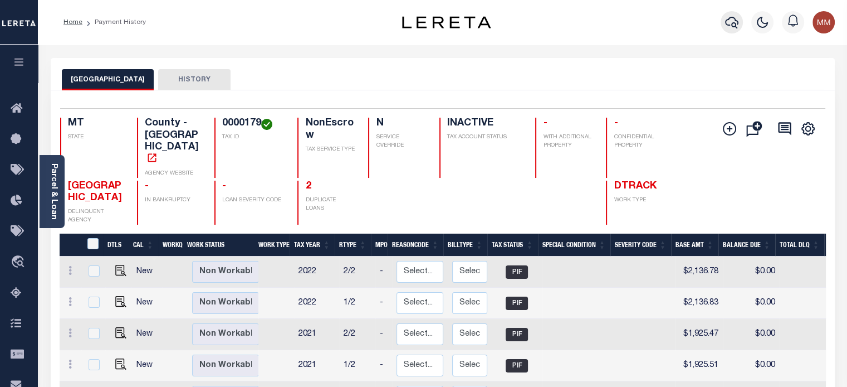
click at [727, 22] on icon "button" at bounding box center [731, 22] width 13 height 13
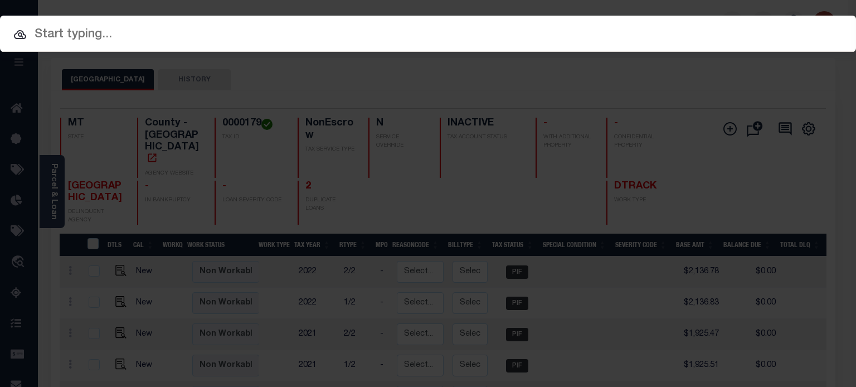
drag, startPoint x: 293, startPoint y: 34, endPoint x: 290, endPoint y: 47, distance: 13.7
click at [293, 36] on input "text" at bounding box center [428, 34] width 856 height 19
paste input "14 -0133-0001-011-7"
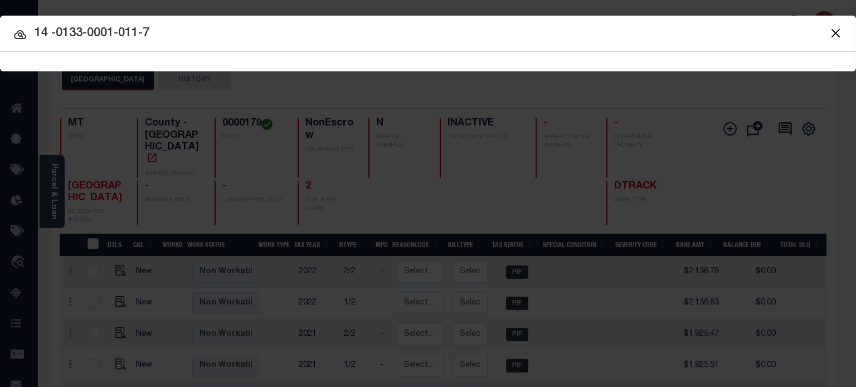
type input "14 -0133-0001-011-7"
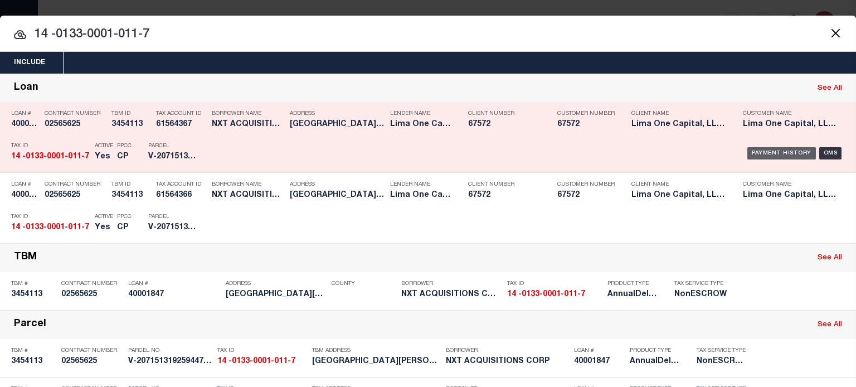
click at [766, 150] on div "Payment History" at bounding box center [781, 153] width 69 height 12
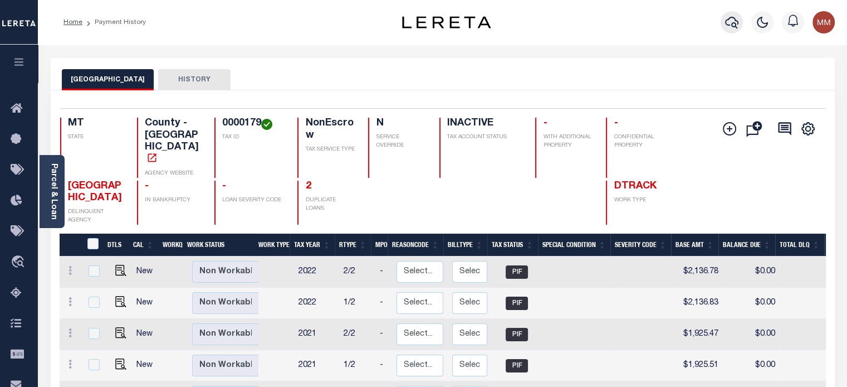
click at [733, 21] on icon "button" at bounding box center [731, 22] width 13 height 13
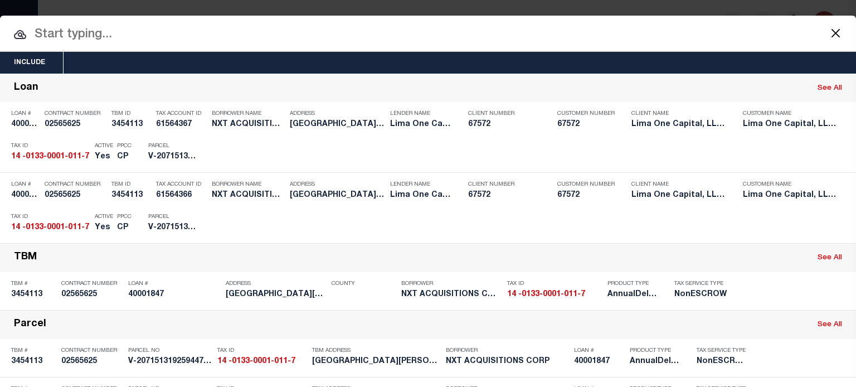
click at [760, 223] on div "Payment History" at bounding box center [781, 224] width 69 height 12
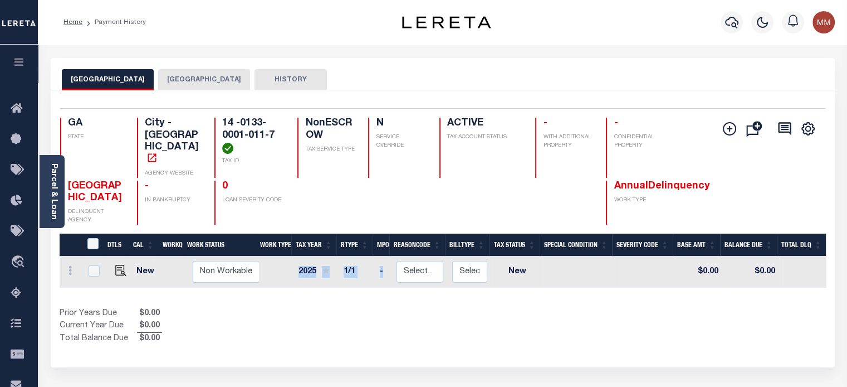
drag, startPoint x: 388, startPoint y: 286, endPoint x: 631, endPoint y: 292, distance: 242.4
click at [631, 287] on div "DTLS CAL WorkQ Work Status Work Type Tax Year RType MPO ReasonCode BillType Tax…" at bounding box center [443, 271] width 766 height 31
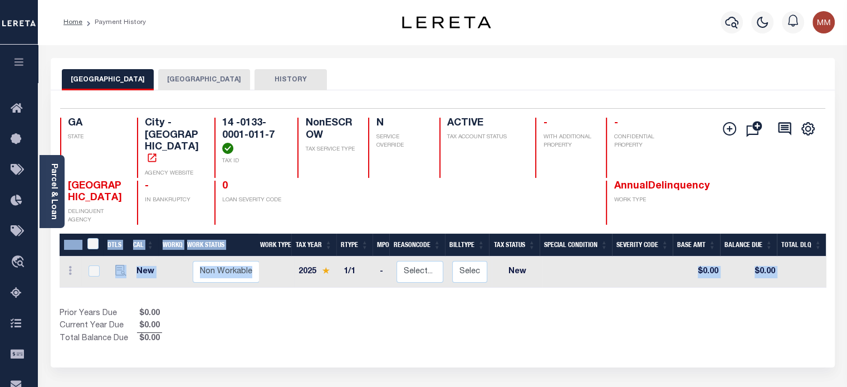
drag, startPoint x: 397, startPoint y: 296, endPoint x: 499, endPoint y: 265, distance: 106.8
click at [668, 287] on div "DTLS CAL WorkQ Work Status Work Type Tax Year RType MPO ReasonCode BillType Tax…" at bounding box center [443, 288] width 766 height 111
click at [423, 38] on div "Home Payment History Profile" at bounding box center [442, 22] width 809 height 45
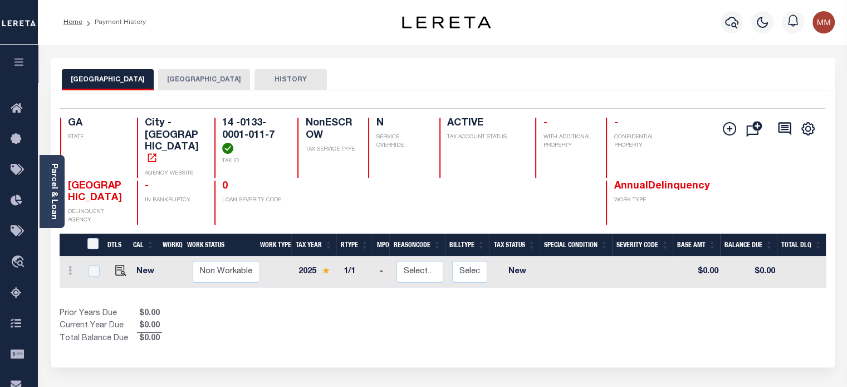
click at [164, 80] on button "[GEOGRAPHIC_DATA]" at bounding box center [204, 79] width 92 height 21
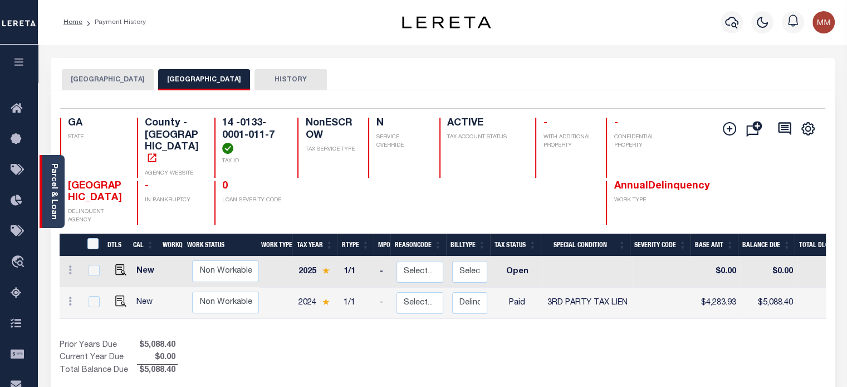
click at [51, 195] on link "Parcel & Loan" at bounding box center [54, 191] width 8 height 56
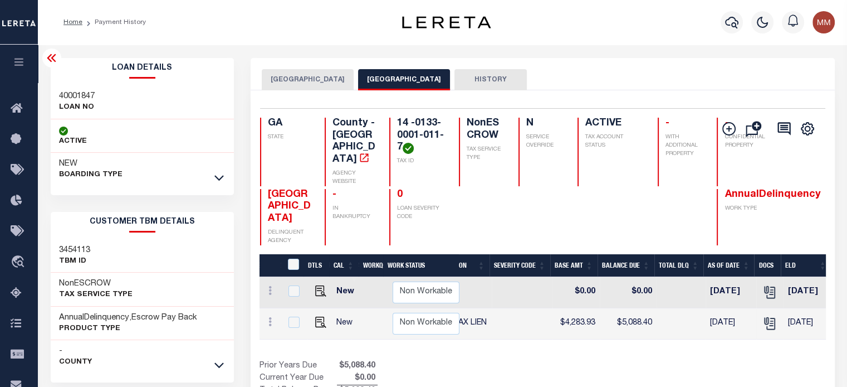
scroll to position [0, 333]
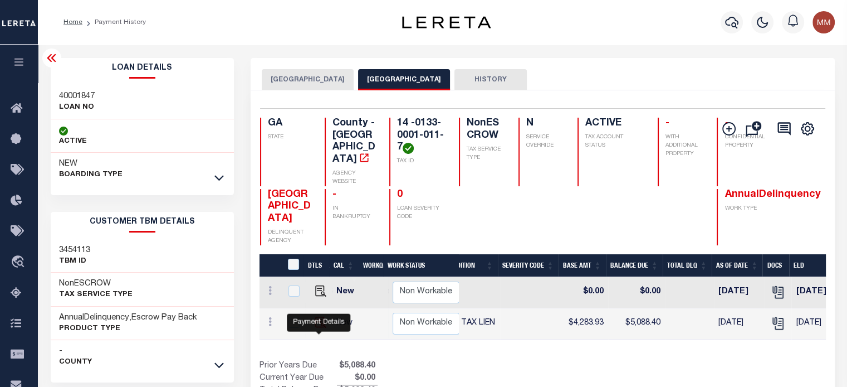
click at [320, 328] on img "" at bounding box center [320, 321] width 11 height 11
checkbox input "true"
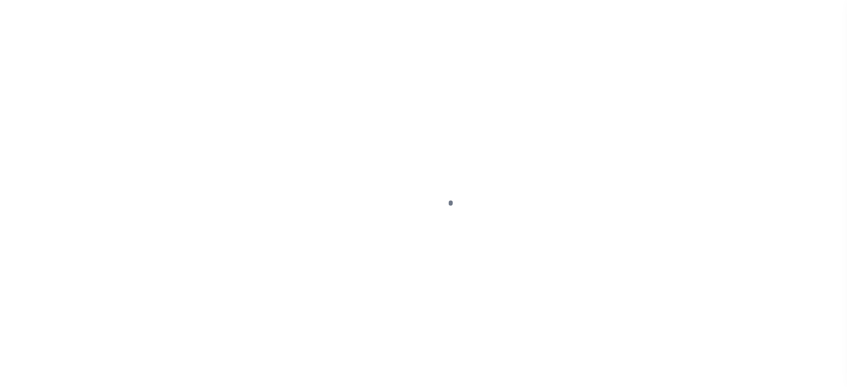
select select "PYD"
select select "20"
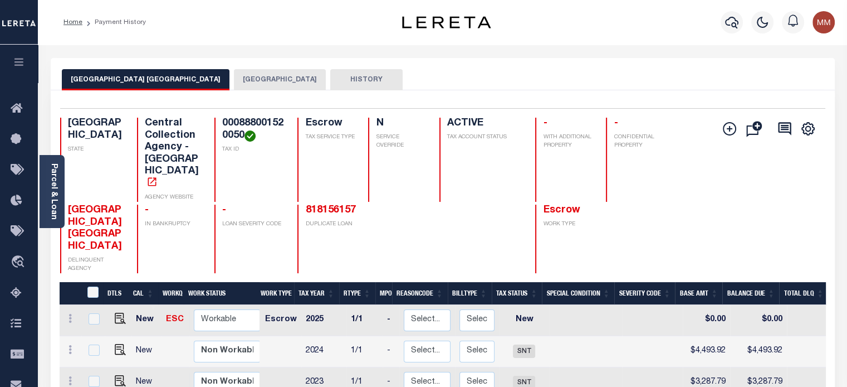
click at [51, 193] on link "Parcel & Loan" at bounding box center [54, 191] width 8 height 56
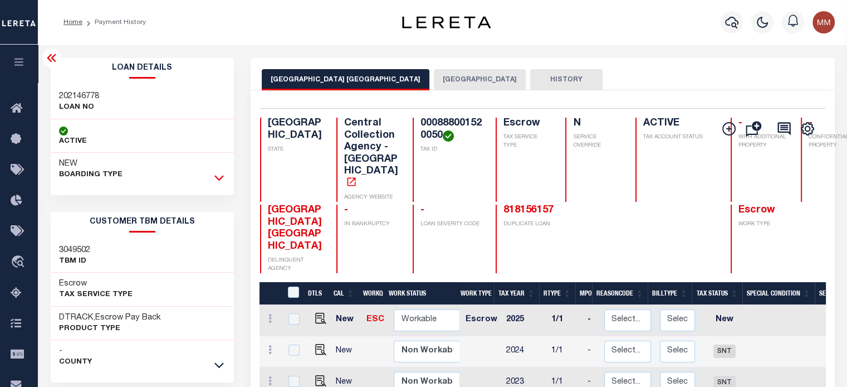
click at [214, 179] on link at bounding box center [219, 177] width 13 height 8
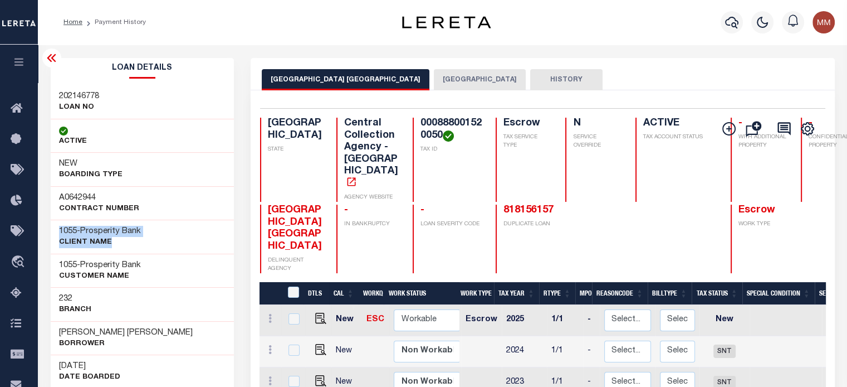
drag, startPoint x: 56, startPoint y: 223, endPoint x: 138, endPoint y: 242, distance: 83.4
click at [162, 245] on div "1055 - Prosperity Bank CLIENT Name" at bounding box center [143, 236] width 184 height 34
copy div "1055 - Prosperity Bank CLIENT Name"
drag, startPoint x: 58, startPoint y: 95, endPoint x: 116, endPoint y: 107, distance: 59.9
click at [116, 107] on div "202146778 LOAN NO" at bounding box center [143, 102] width 184 height 34
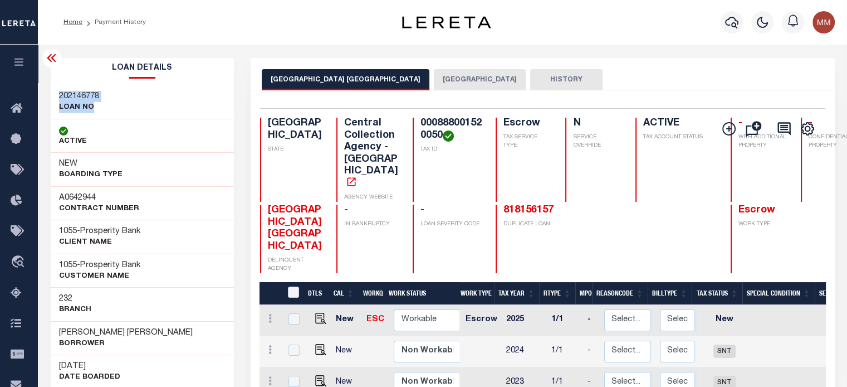
copy div "202146778 LOAN NO"
drag, startPoint x: 390, startPoint y: 115, endPoint x: 414, endPoint y: 201, distance: 88.7
click at [413, 180] on div "Selected 4 Results 1 Items per page 25 50 100 TX STATE Central Collection Agenc…" at bounding box center [542, 190] width 583 height 165
click at [421, 204] on h4 "-" at bounding box center [451, 210] width 61 height 12
click at [455, 80] on button "MIDLAND COUNTY" at bounding box center [480, 79] width 92 height 21
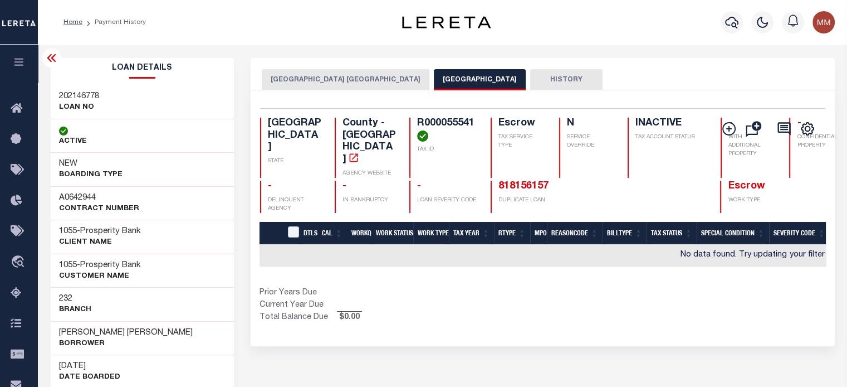
click at [341, 78] on button "MIDLAND COUNTY APPRAISAL DISTRICT" at bounding box center [346, 79] width 168 height 21
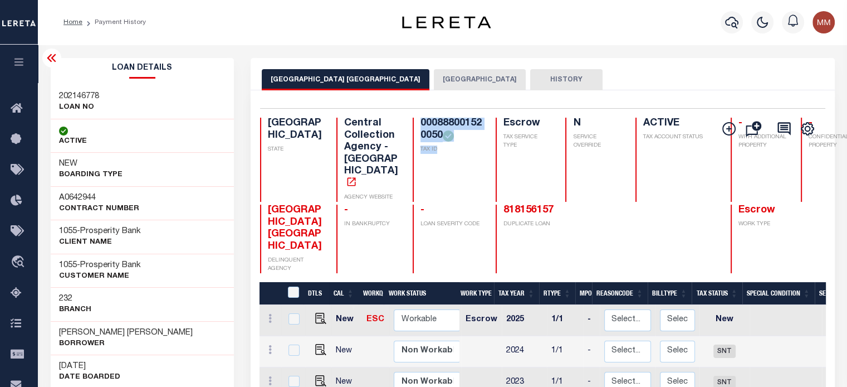
drag, startPoint x: 386, startPoint y: 122, endPoint x: 291, endPoint y: 146, distance: 97.8
click at [413, 163] on div "000888001520050 TAX ID" at bounding box center [447, 160] width 69 height 84
copy div "000888001520050 TAX ID"
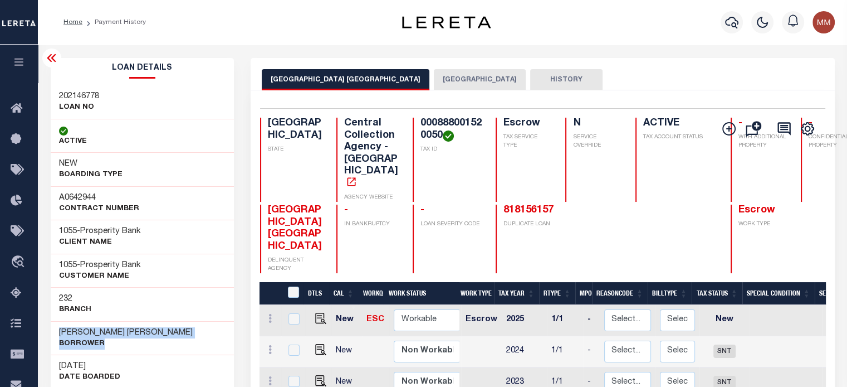
drag, startPoint x: 52, startPoint y: 328, endPoint x: 192, endPoint y: 336, distance: 140.1
click at [192, 336] on div "CRYSTAL LEA EVANS Borrower" at bounding box center [143, 338] width 184 height 34
copy div "CRYSTAL LEA EVANS Borrower"
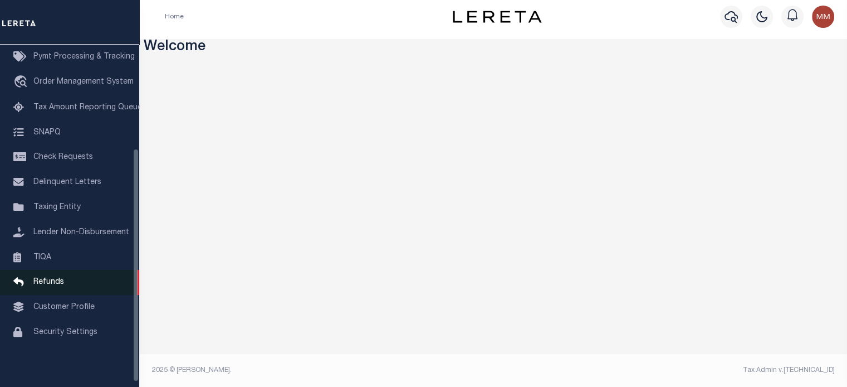
scroll to position [158, 0]
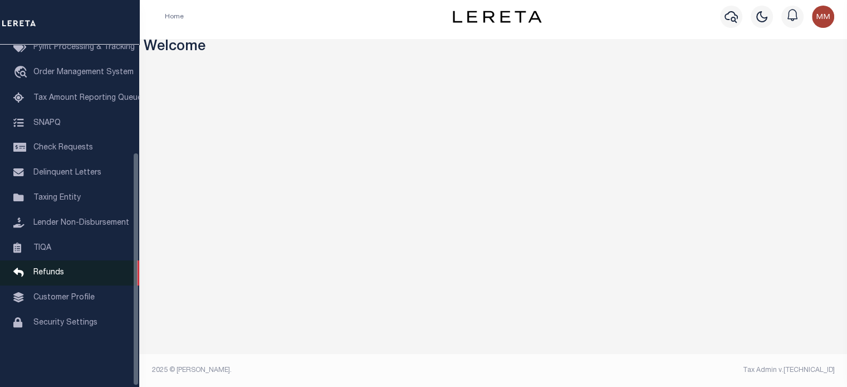
click at [60, 276] on span "Refunds" at bounding box center [48, 272] width 31 height 8
